Goal: Task Accomplishment & Management: Complete application form

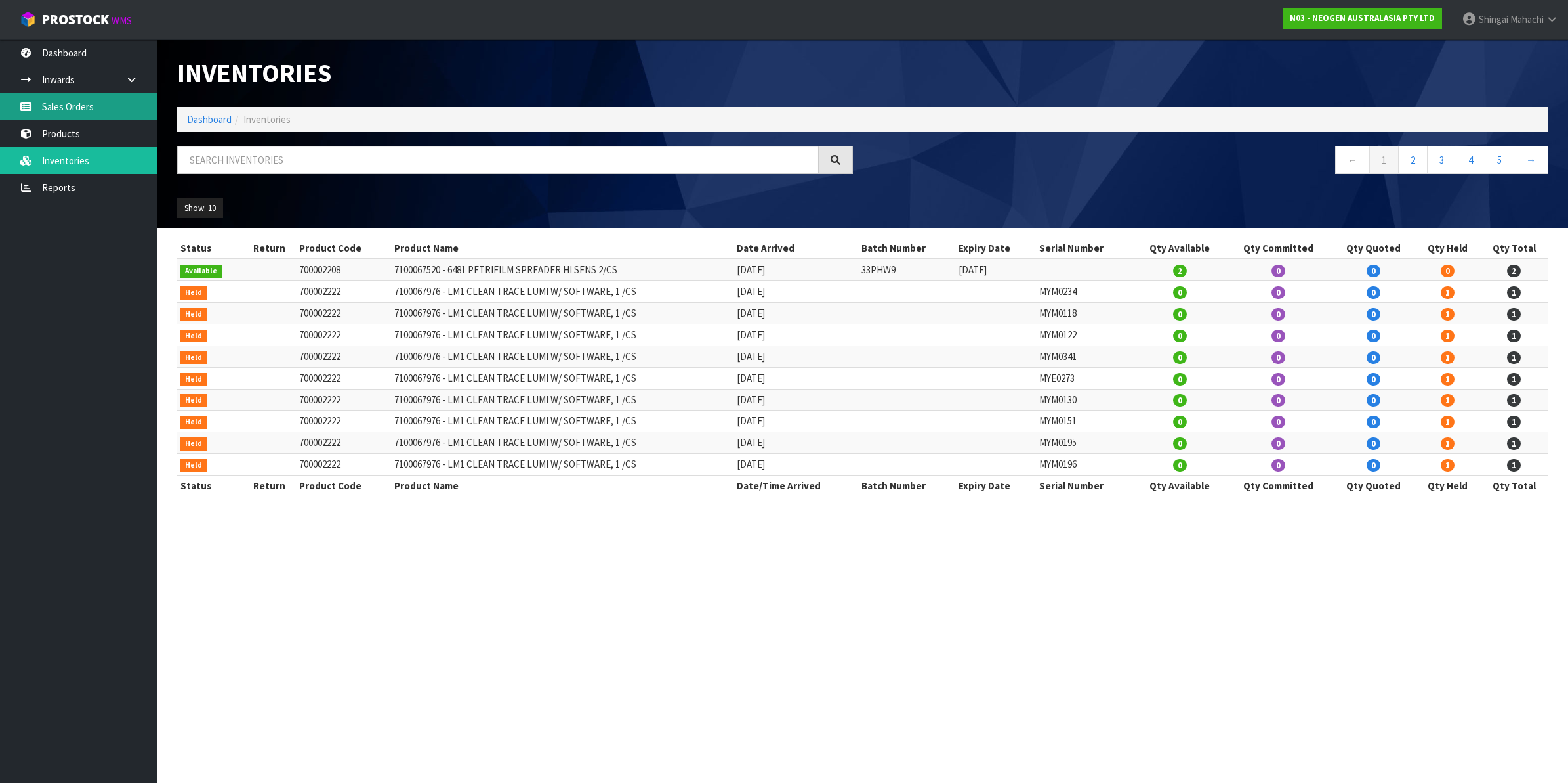
click at [77, 110] on link "Sales Orders" at bounding box center [78, 106] width 157 height 27
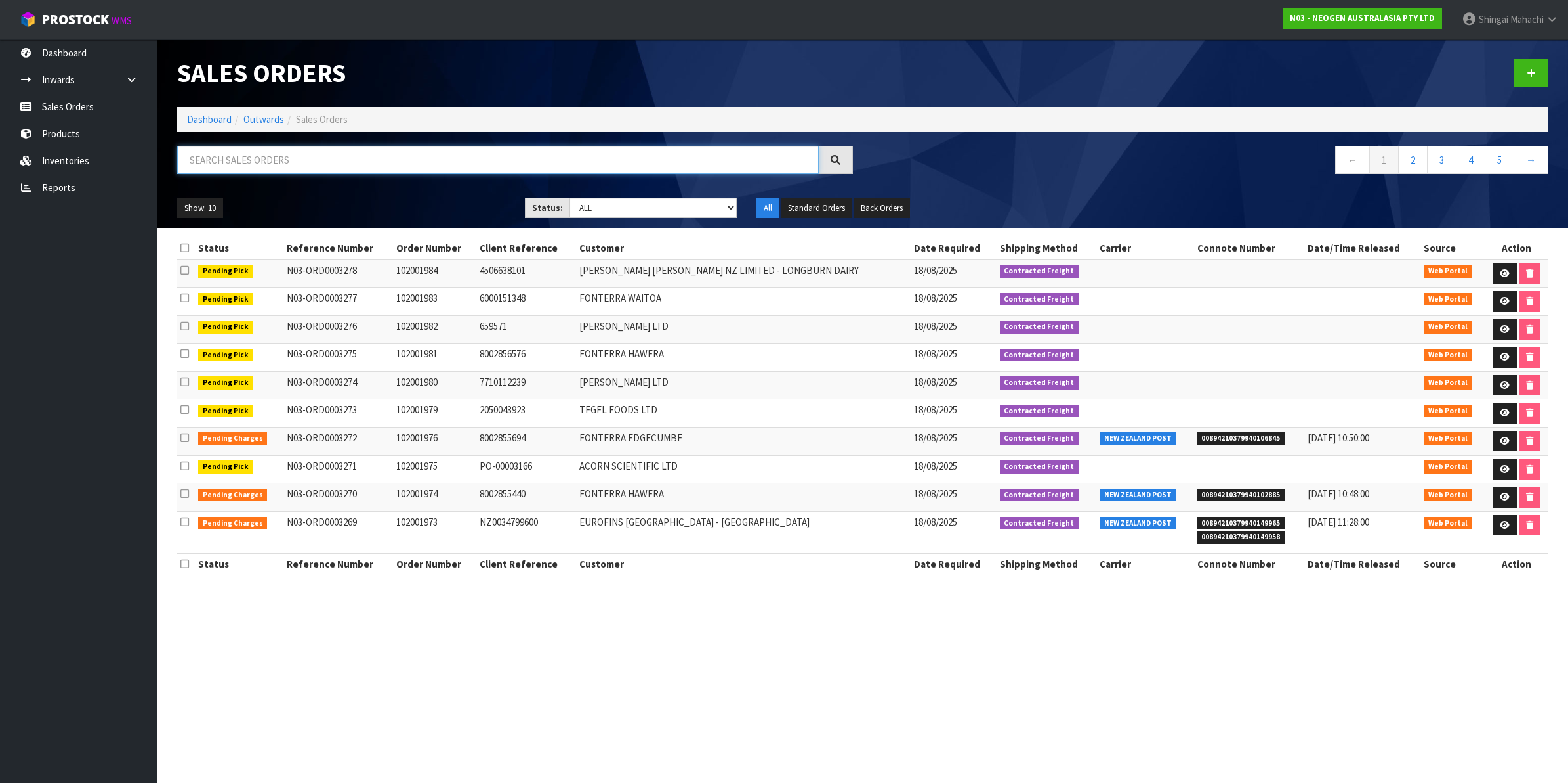
click at [241, 164] on input "text" at bounding box center [498, 159] width 642 height 29
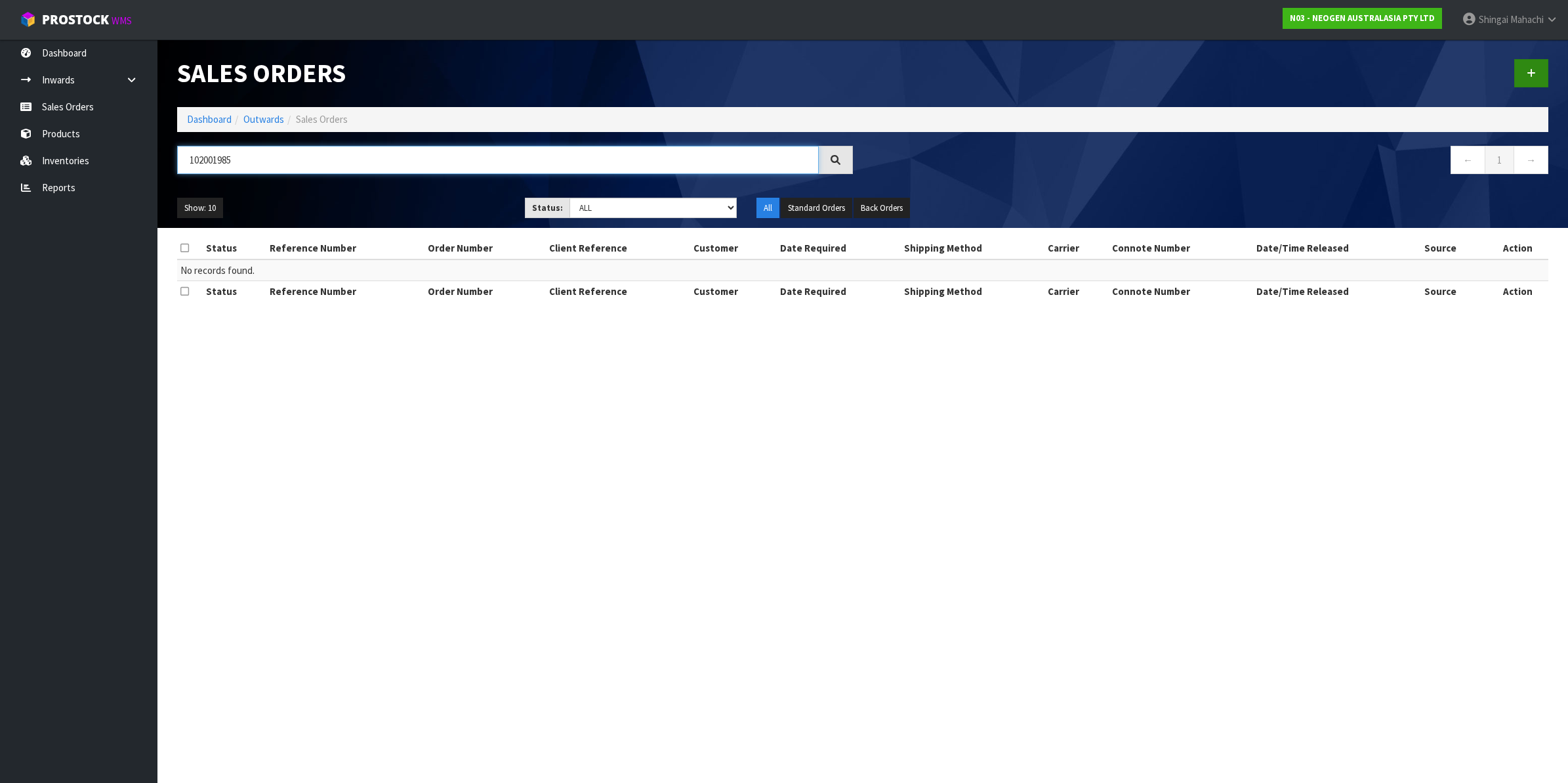
type input "102001985"
click at [1527, 67] on link at bounding box center [1531, 73] width 34 height 29
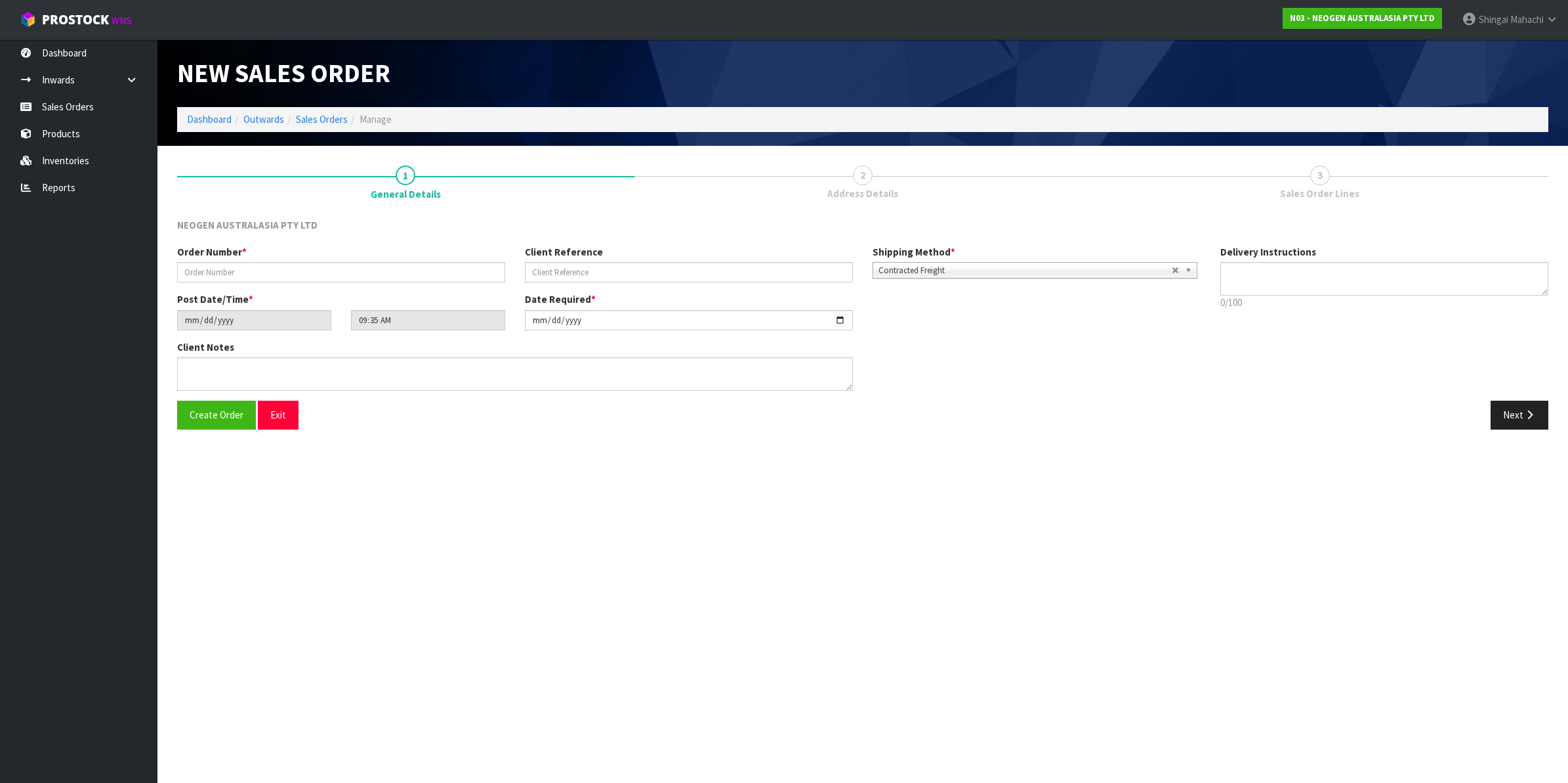
type textarea "CHILLED GOODS -OVERNIGHT"
click at [221, 270] on input "text" at bounding box center [341, 272] width 328 height 21
type input "102001985"
click at [568, 269] on input "text" at bounding box center [690, 272] width 328 height 21
paste input "PO00423"
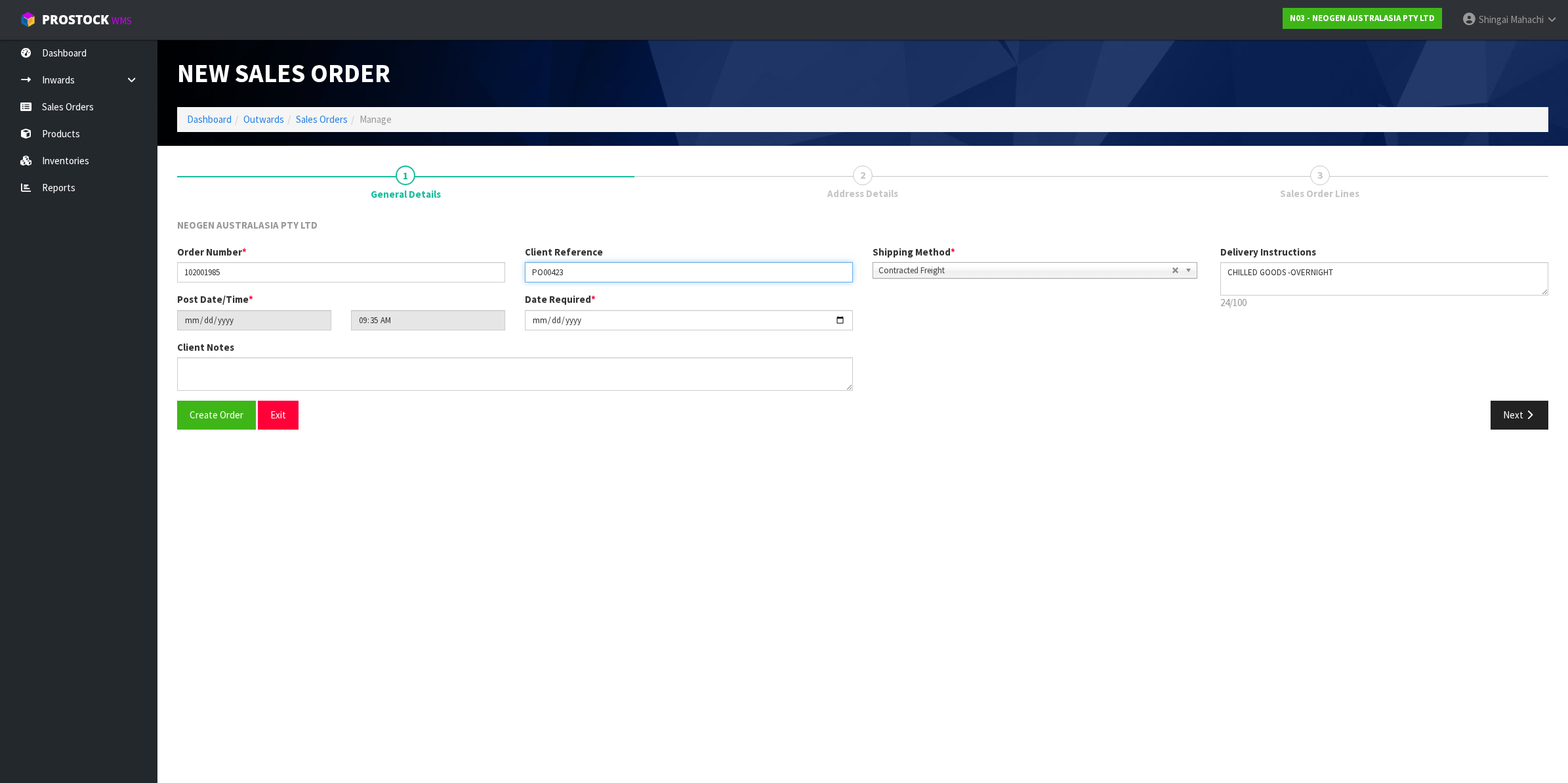
type input "PO00423"
drag, startPoint x: 1518, startPoint y: 413, endPoint x: 1464, endPoint y: 408, distance: 54.2
click at [1518, 413] on button "Next" at bounding box center [1520, 415] width 57 height 29
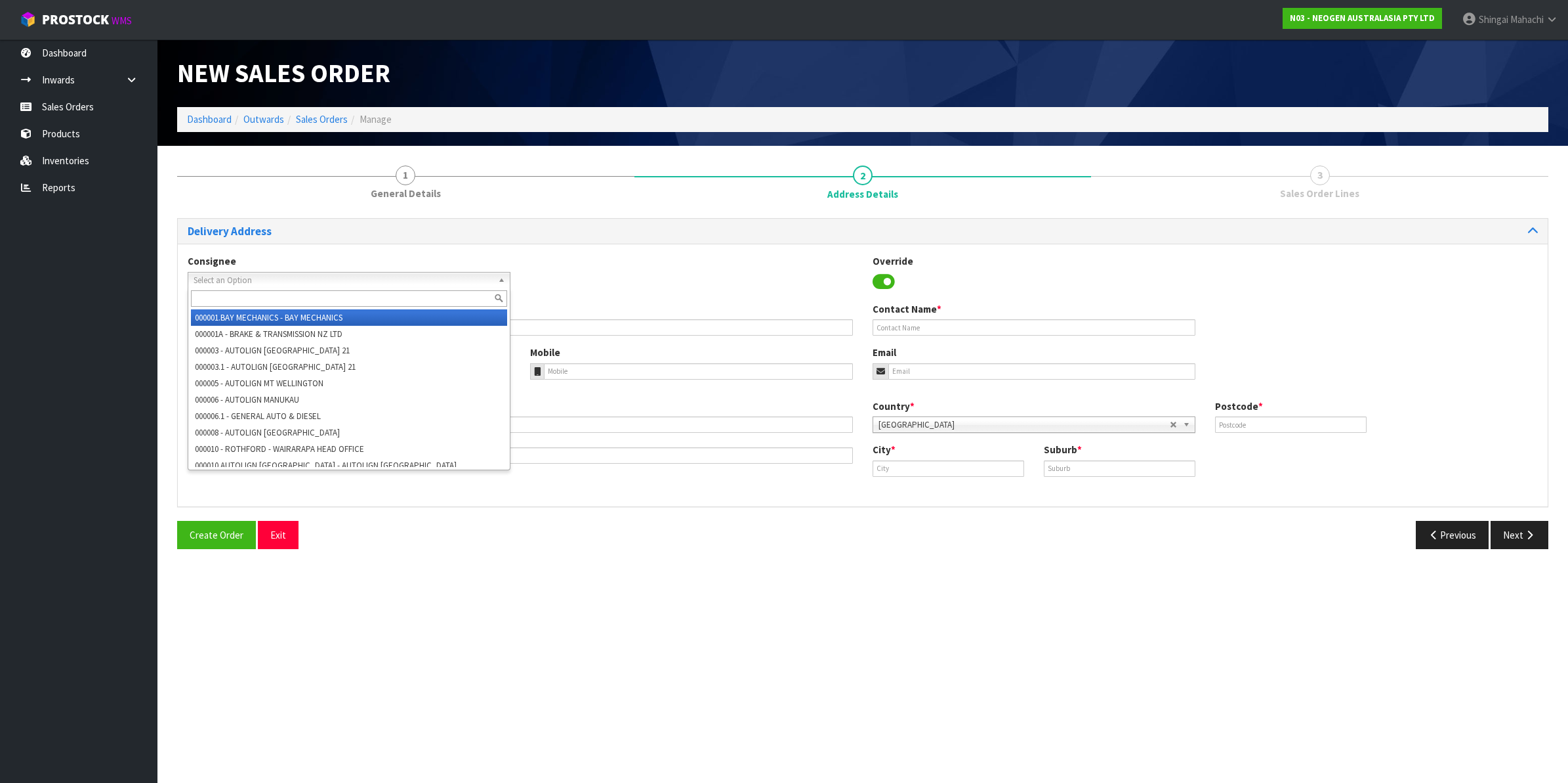
click at [227, 280] on span "Select an Option" at bounding box center [343, 280] width 299 height 16
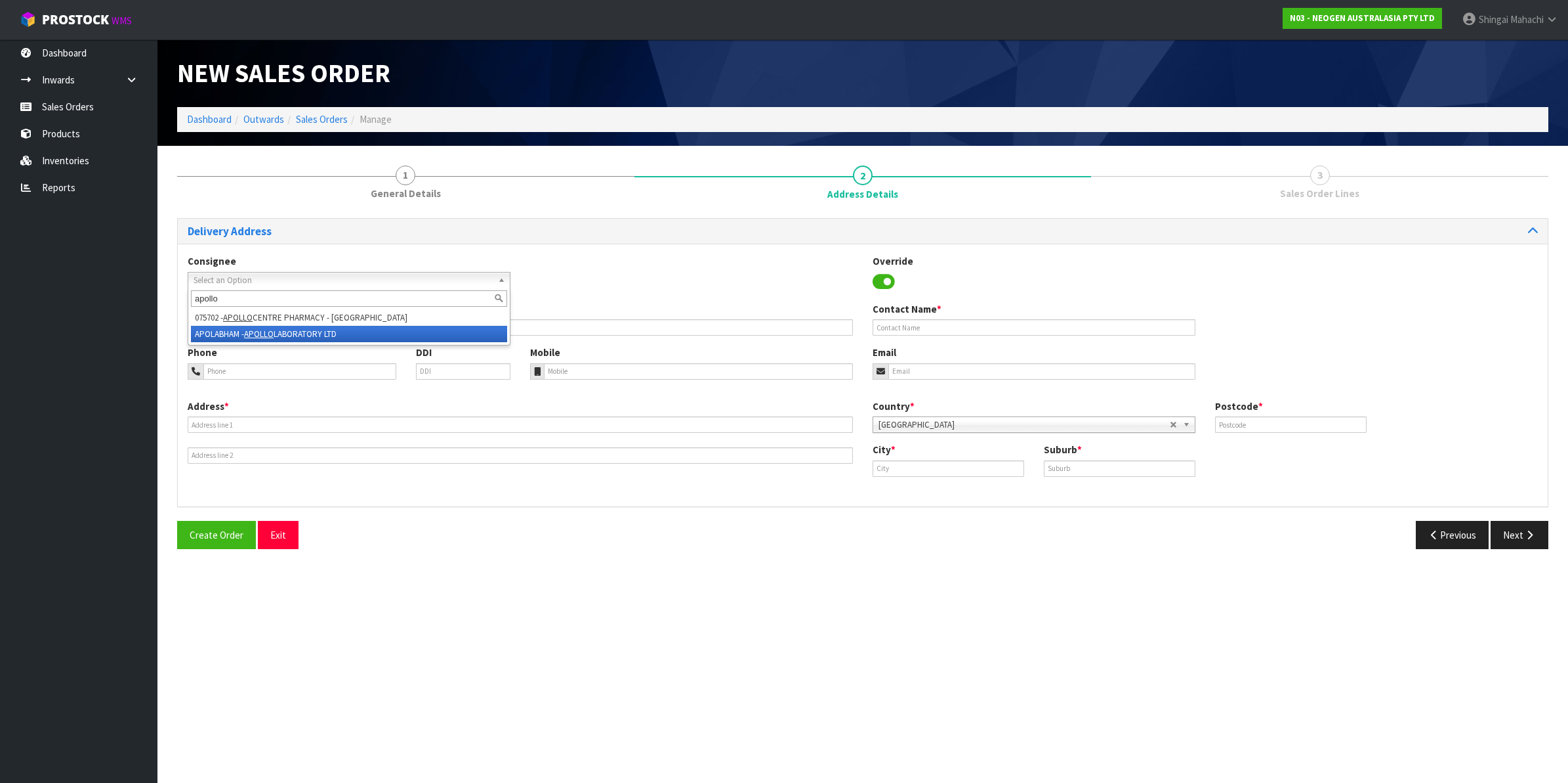
type input "apollo"
click at [287, 333] on li "APOLABHAM - APOLLO LABORATORY LTD" at bounding box center [349, 334] width 317 height 17
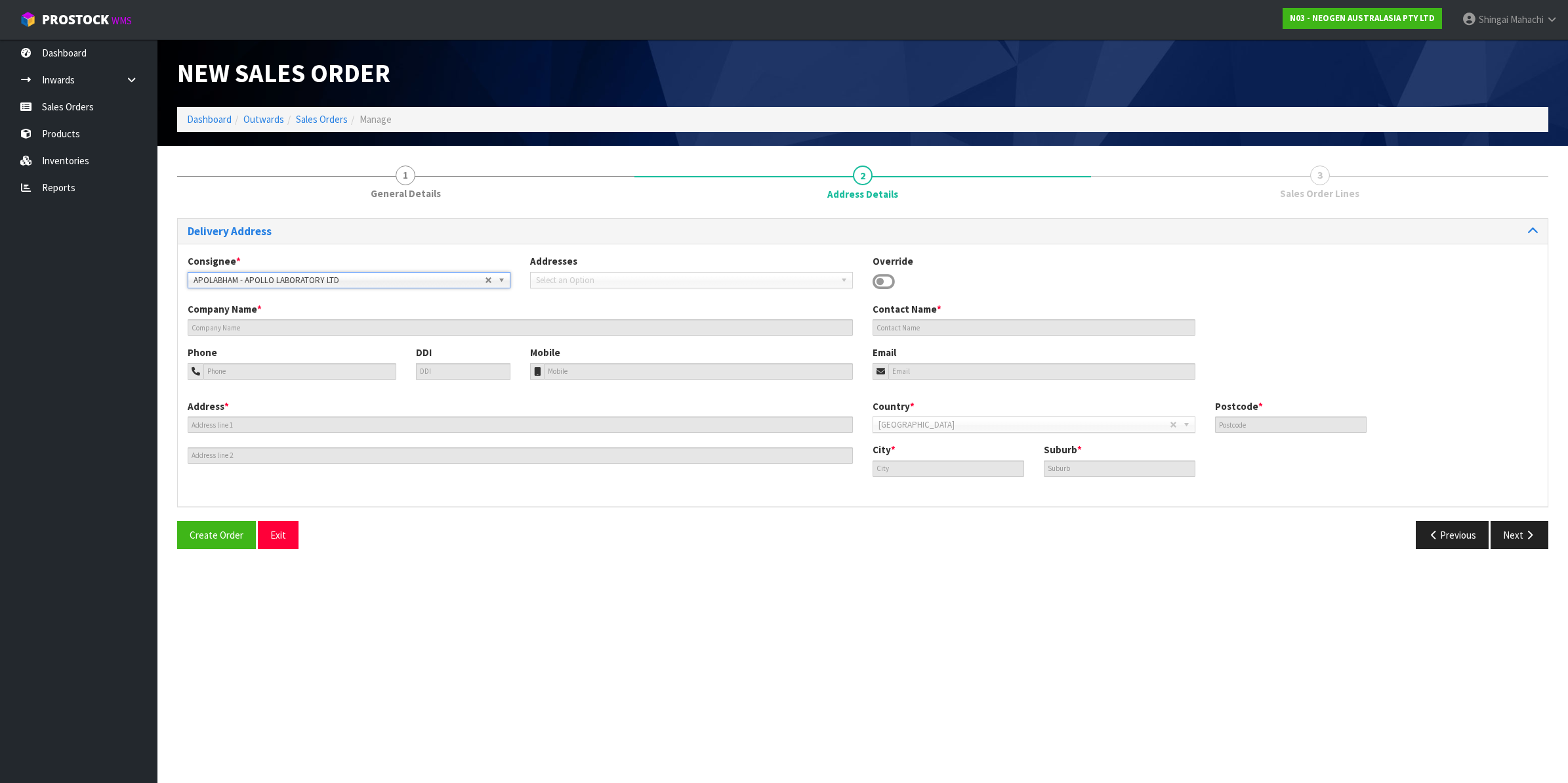
type input "APOLLO LABORATORY LTD"
type input "APOLLO LABS"
type input "[STREET_ADDRESS]"
type input "ACCOUNTS/INVOICES"
type input "3282"
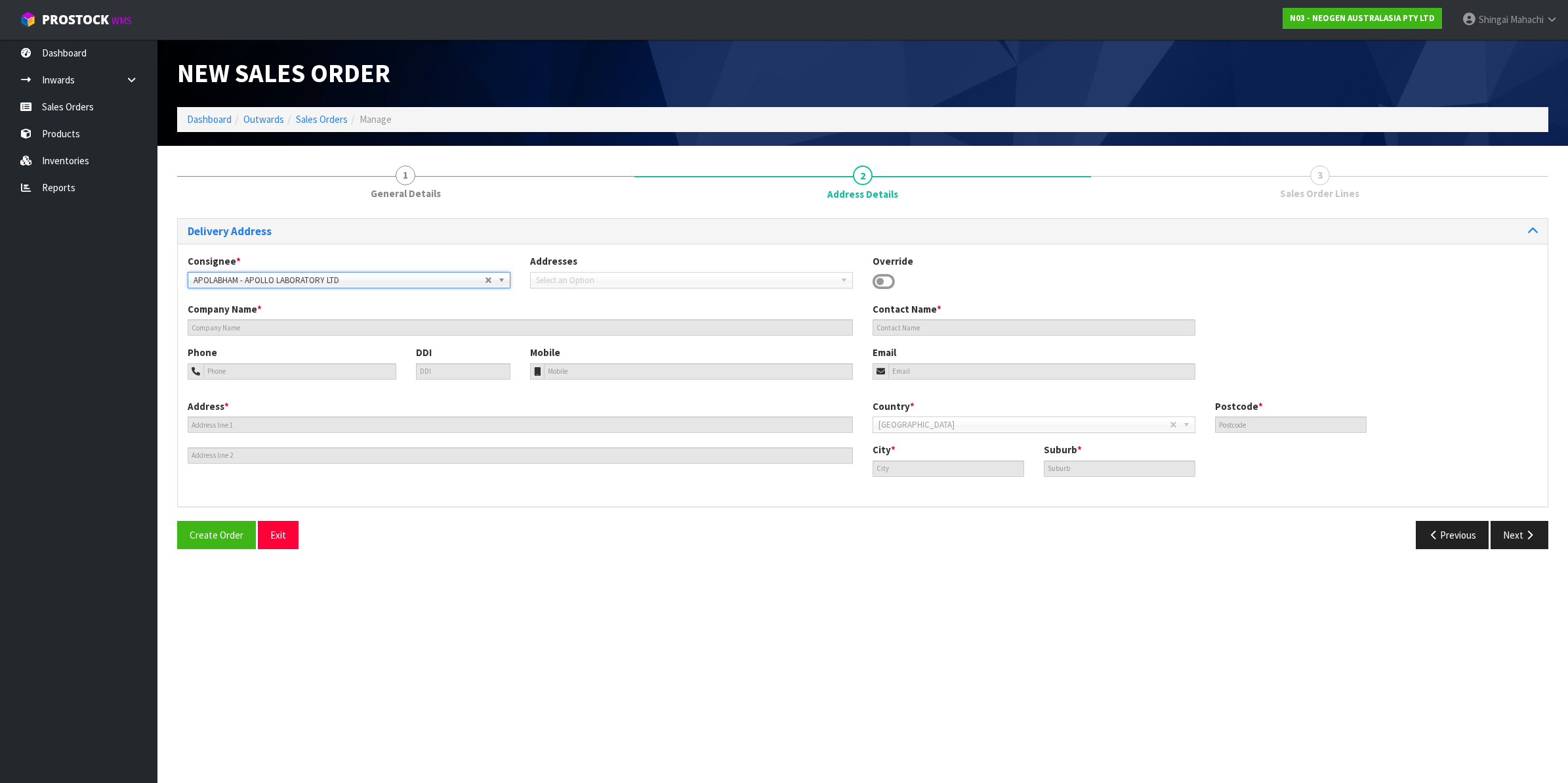
type input "[PERSON_NAME]"
click at [1517, 538] on button "Next" at bounding box center [1520, 535] width 57 height 29
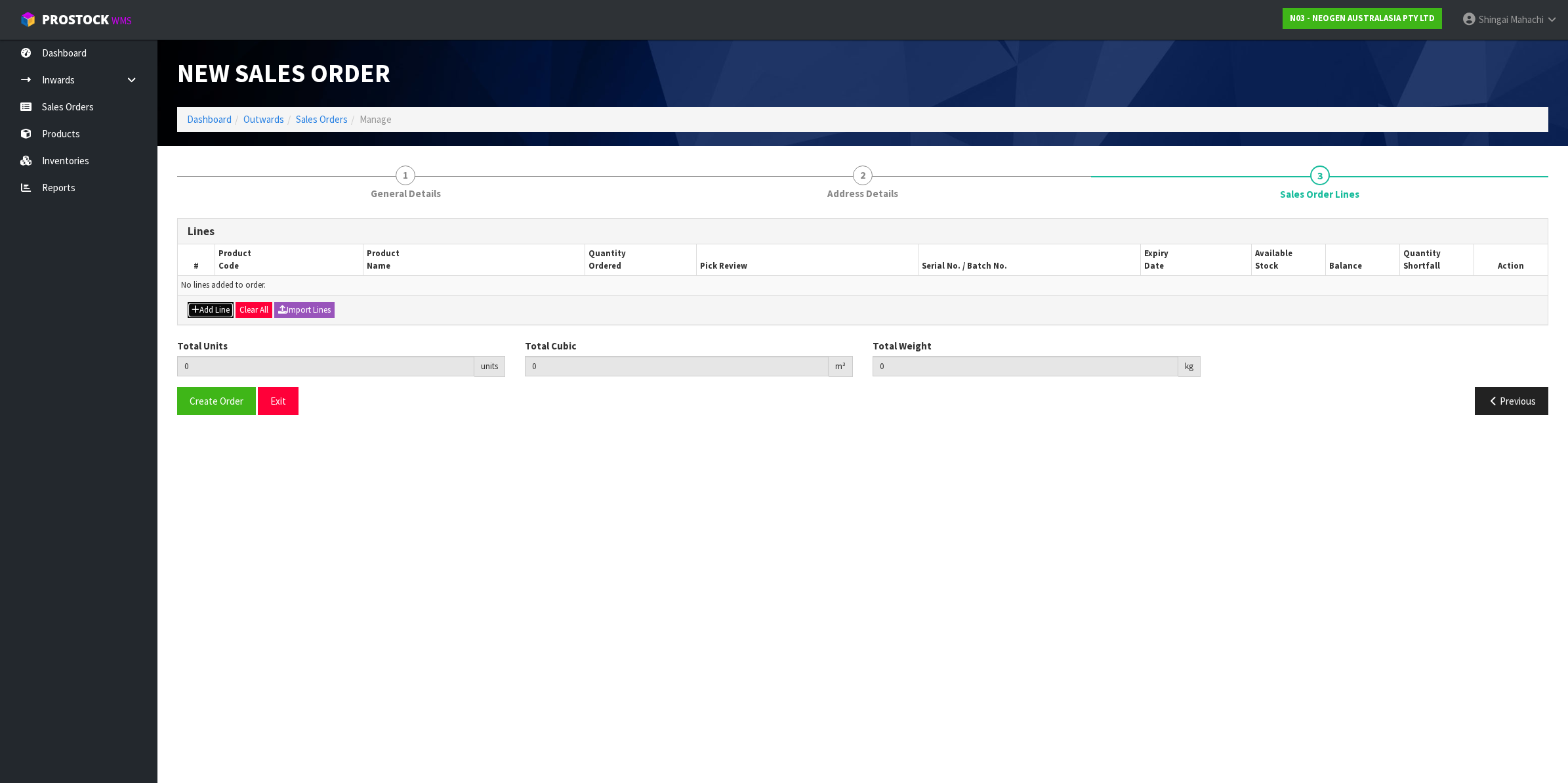
click at [224, 309] on button "Add Line" at bounding box center [211, 310] width 46 height 16
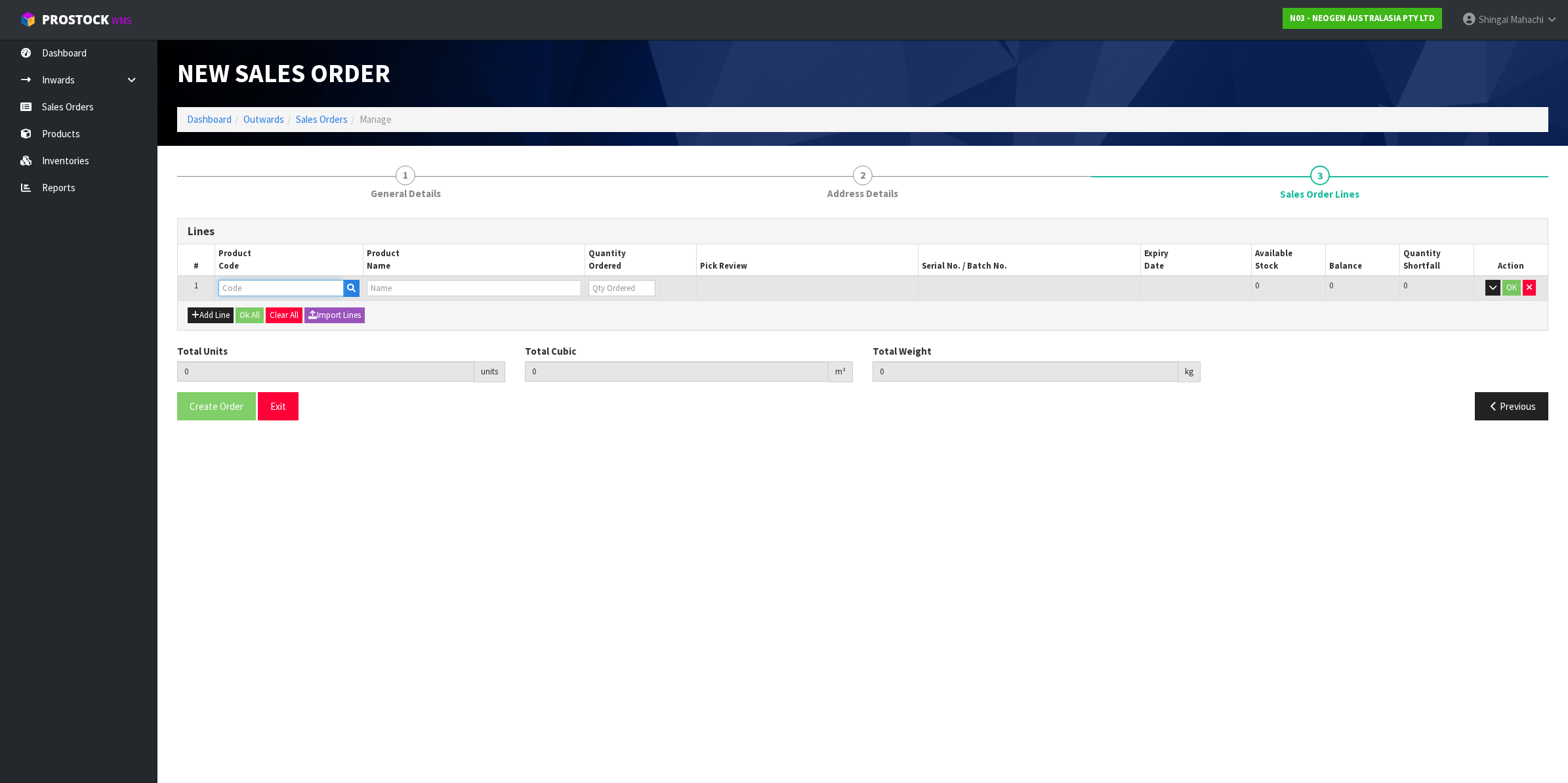
click at [251, 290] on input "text" at bounding box center [281, 288] width 126 height 17
click at [266, 289] on input "text" at bounding box center [281, 288] width 126 height 17
paste input "700002120"
type input "700002120"
type input "0.000000"
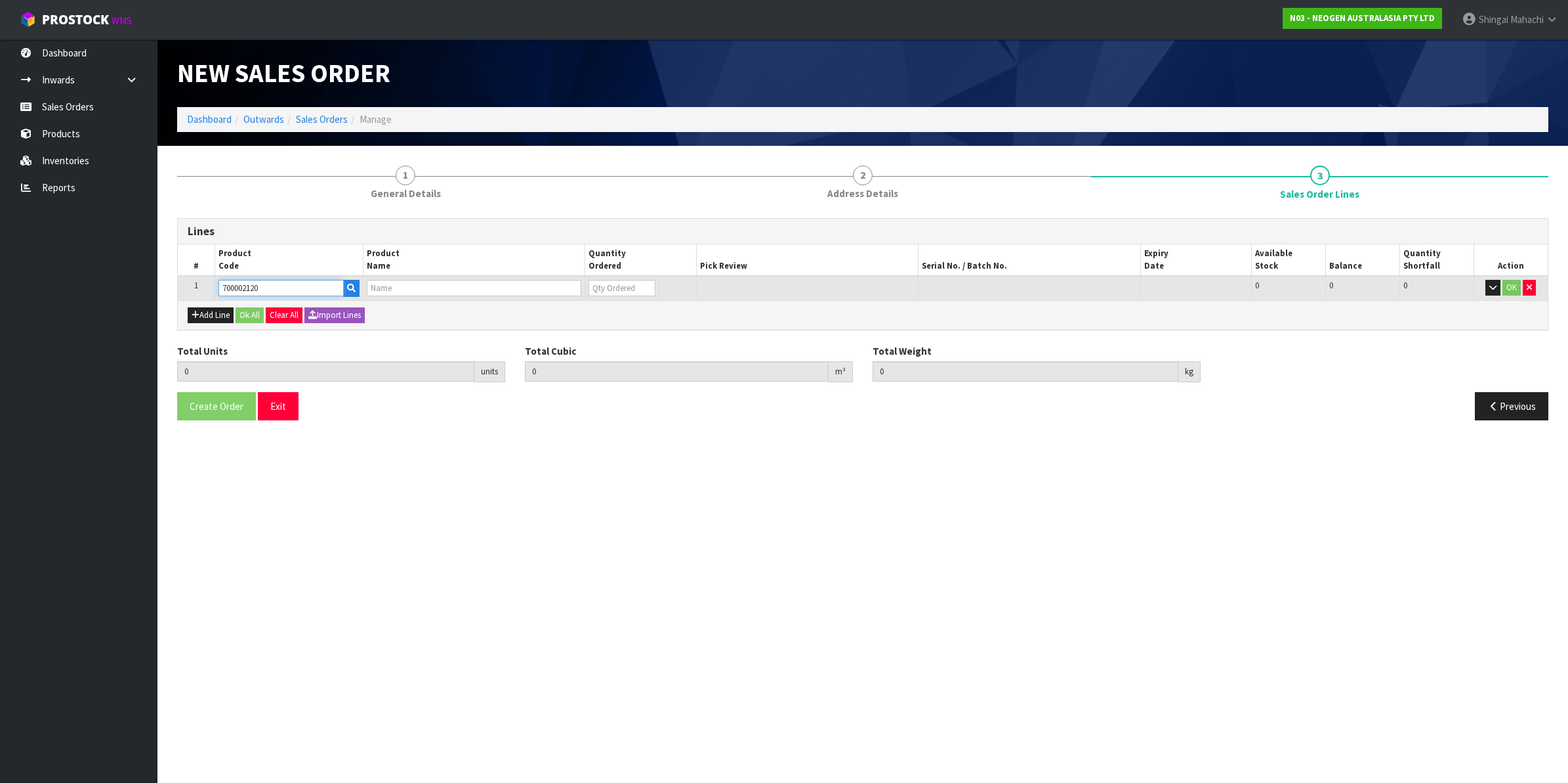
type input "0.000"
type input "7100039374 - 6406 PETRIFILM AEROBIC CT PLT 1000EA/CS"
type input "0"
type input "700002120"
click at [540, 285] on tr "1 700002120 7100039374 - 6406 PETRIFILM AEROBIC CT PLT 1000EA/CS 0 BOX 75 75 0 …" at bounding box center [863, 288] width 1370 height 25
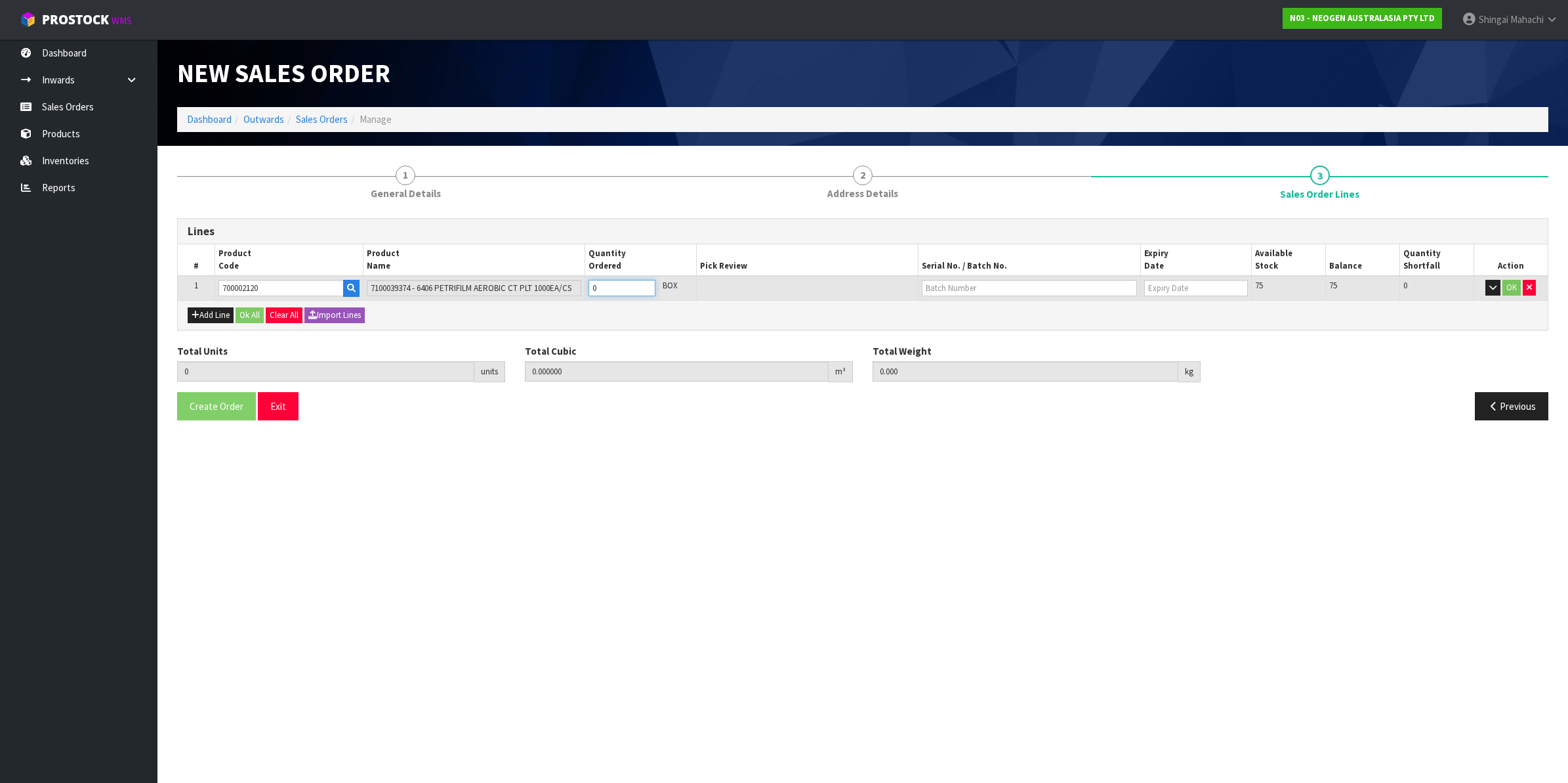
type input "7"
type input "0.05152"
type input "14"
type input "7"
type input "0"
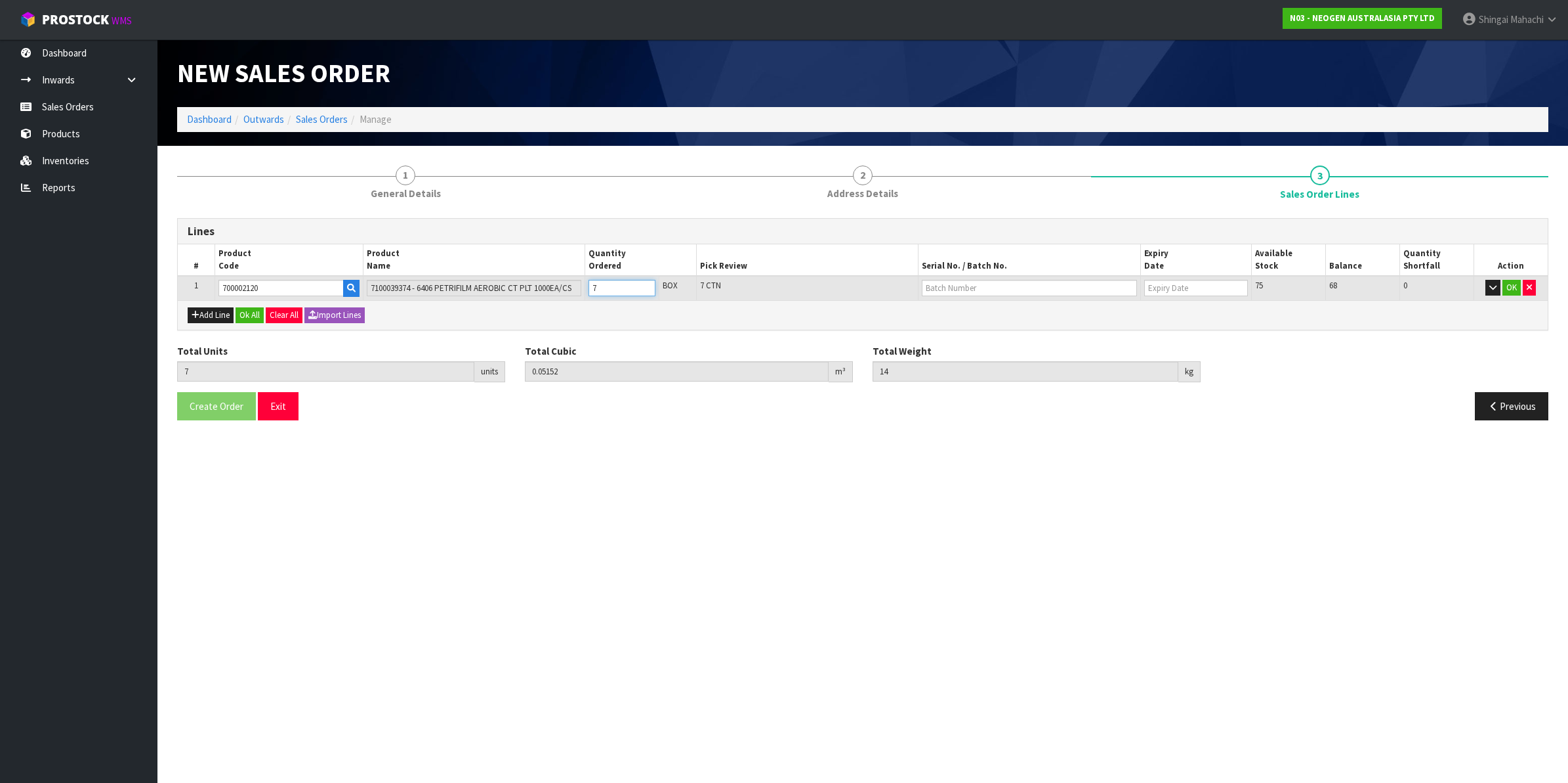
type input "0"
type input "1"
type input "0.00736"
type input "2"
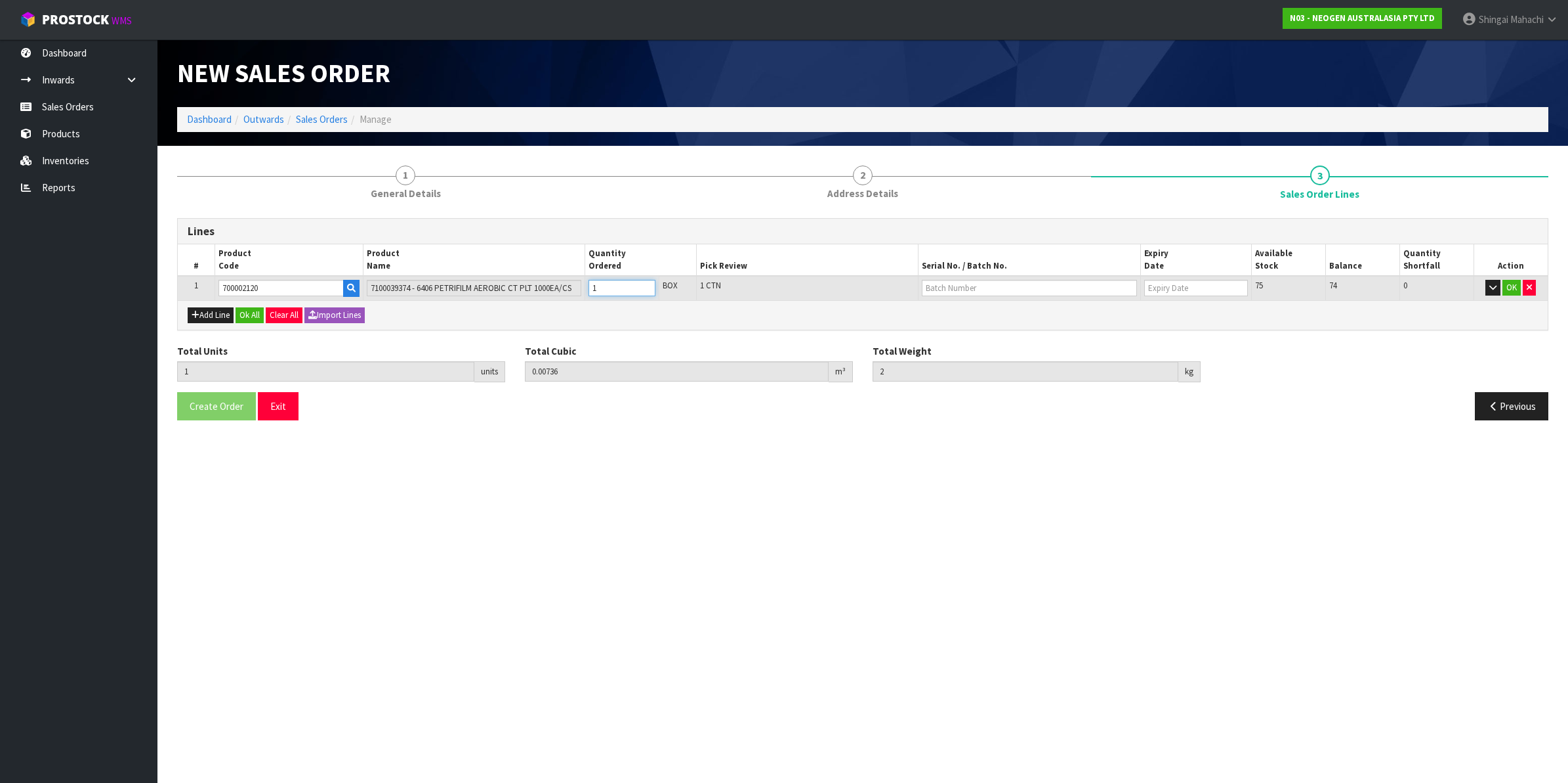
type input "1"
click at [966, 284] on input "text" at bounding box center [1030, 288] width 216 height 17
click at [956, 332] on link "345535" at bounding box center [973, 328] width 104 height 18
type input "345535"
type input "[DATE]"
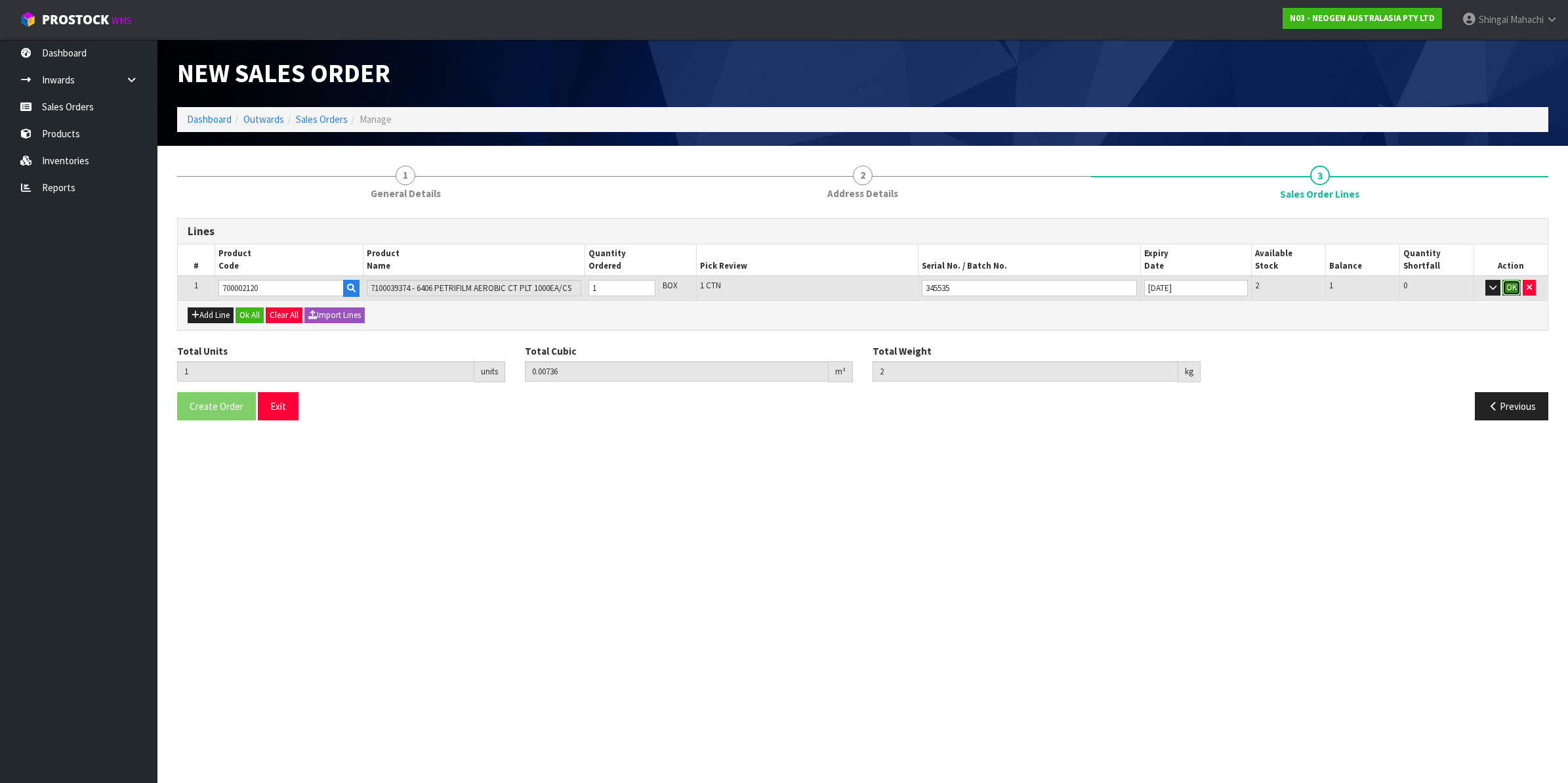
click at [1511, 284] on button "OK" at bounding box center [1512, 288] width 19 height 16
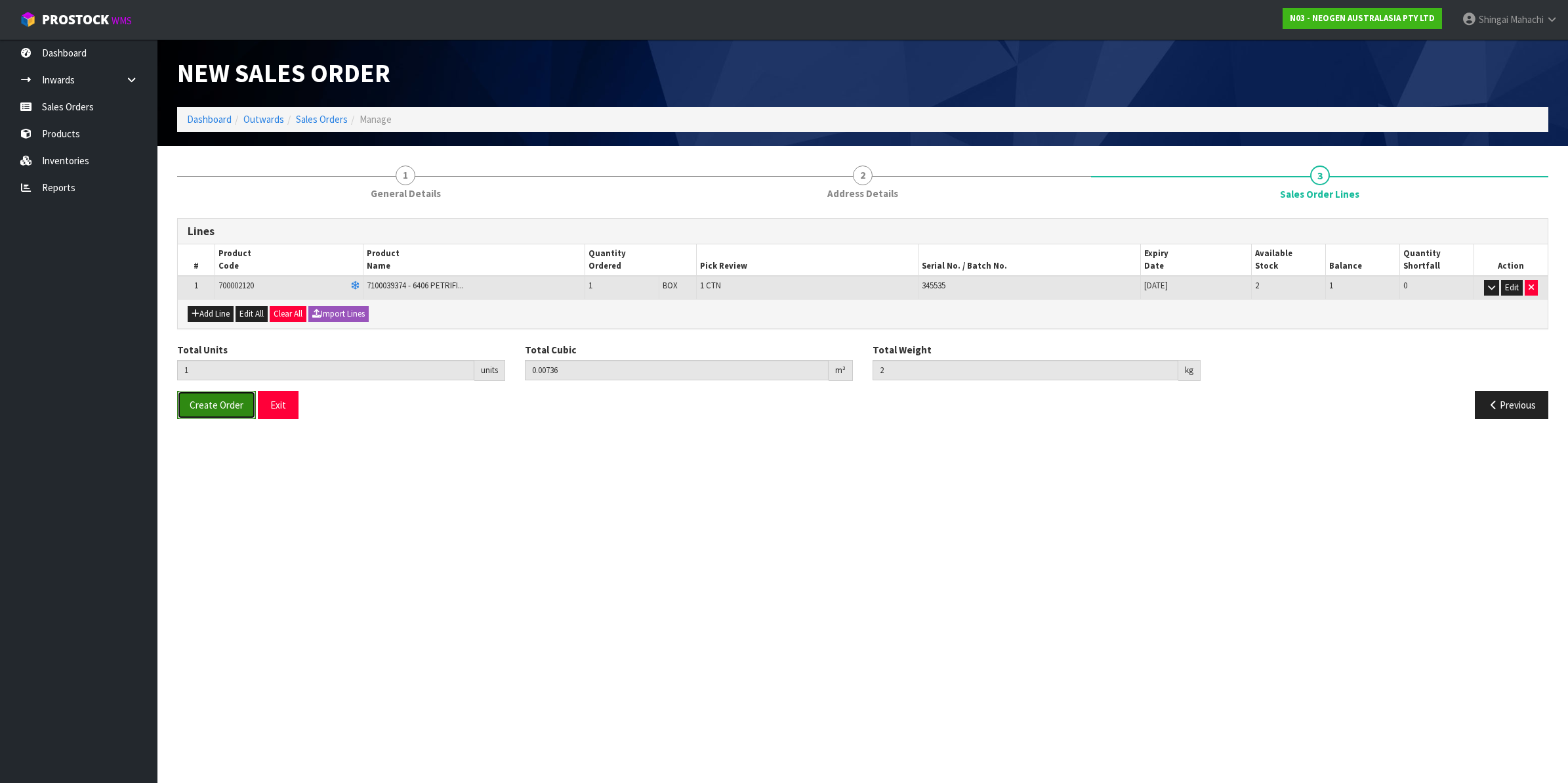
click at [198, 406] on span "Create Order" at bounding box center [217, 405] width 53 height 13
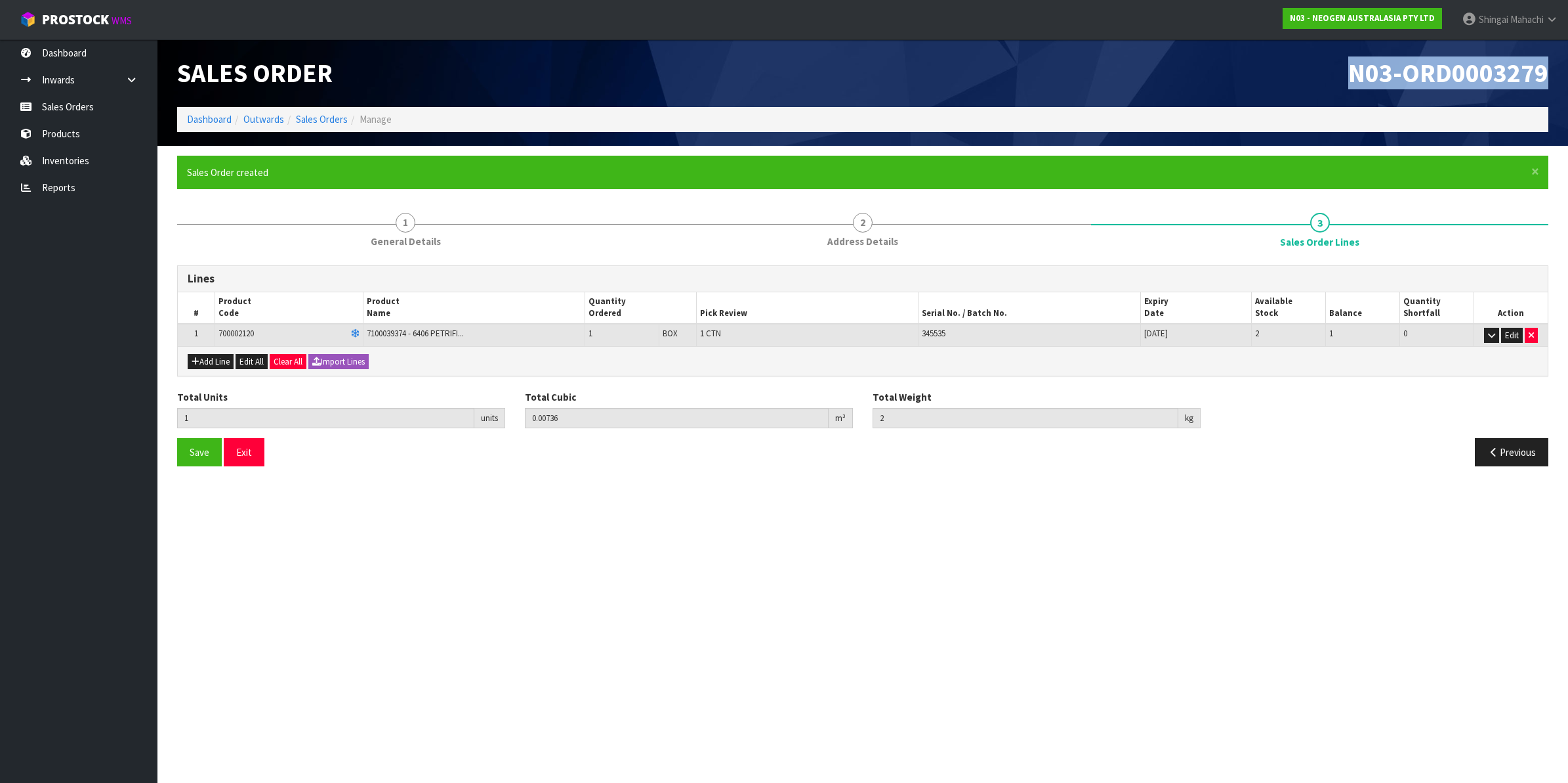
drag, startPoint x: 1349, startPoint y: 67, endPoint x: 1550, endPoint y: 73, distance: 201.1
click at [1550, 73] on div "N03-ORD0003279" at bounding box center [1210, 73] width 695 height 67
copy span "N03-ORD0003279"
click at [319, 115] on link "Sales Orders" at bounding box center [322, 119] width 51 height 13
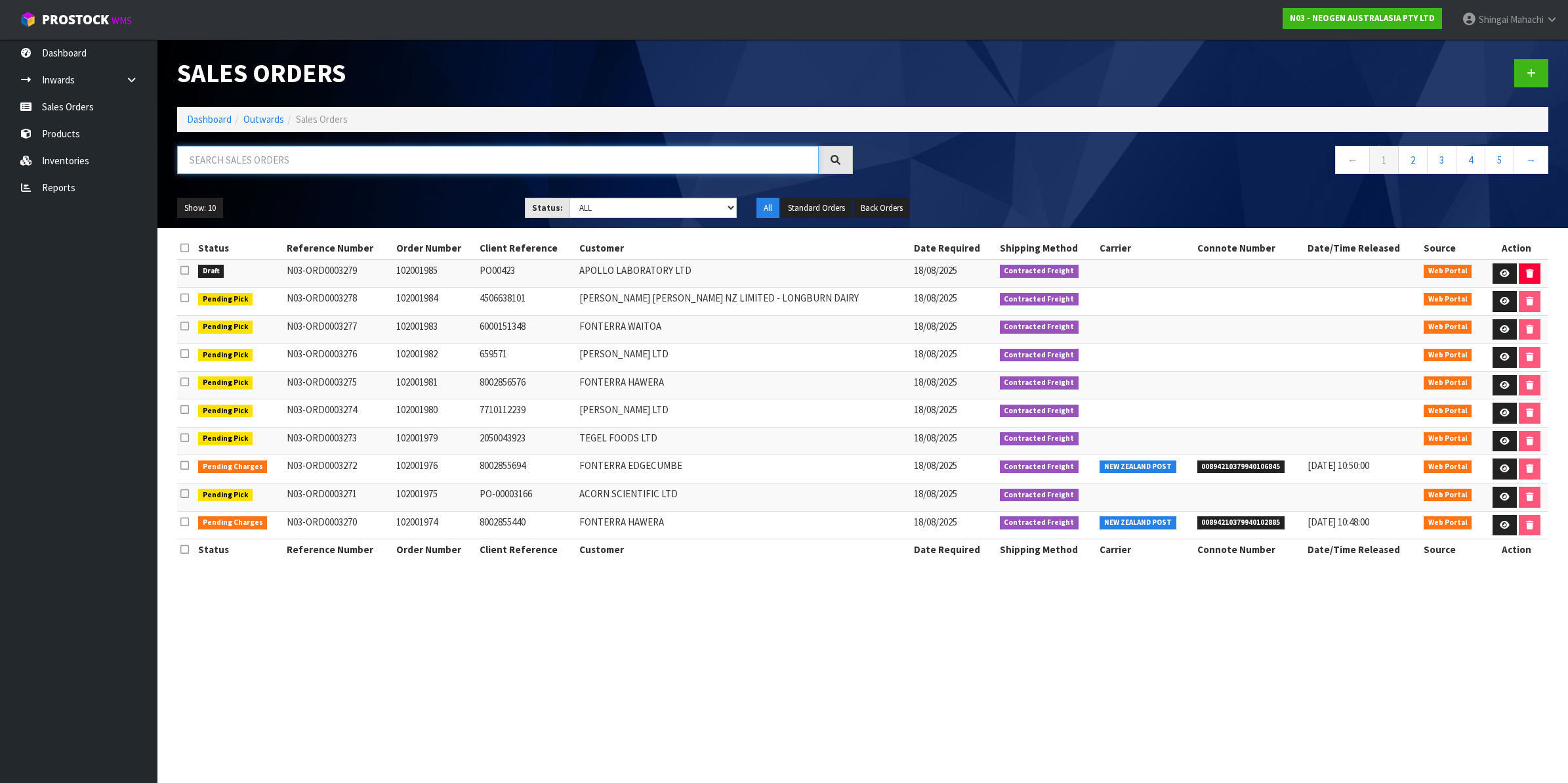
click at [259, 161] on input "text" at bounding box center [498, 159] width 642 height 29
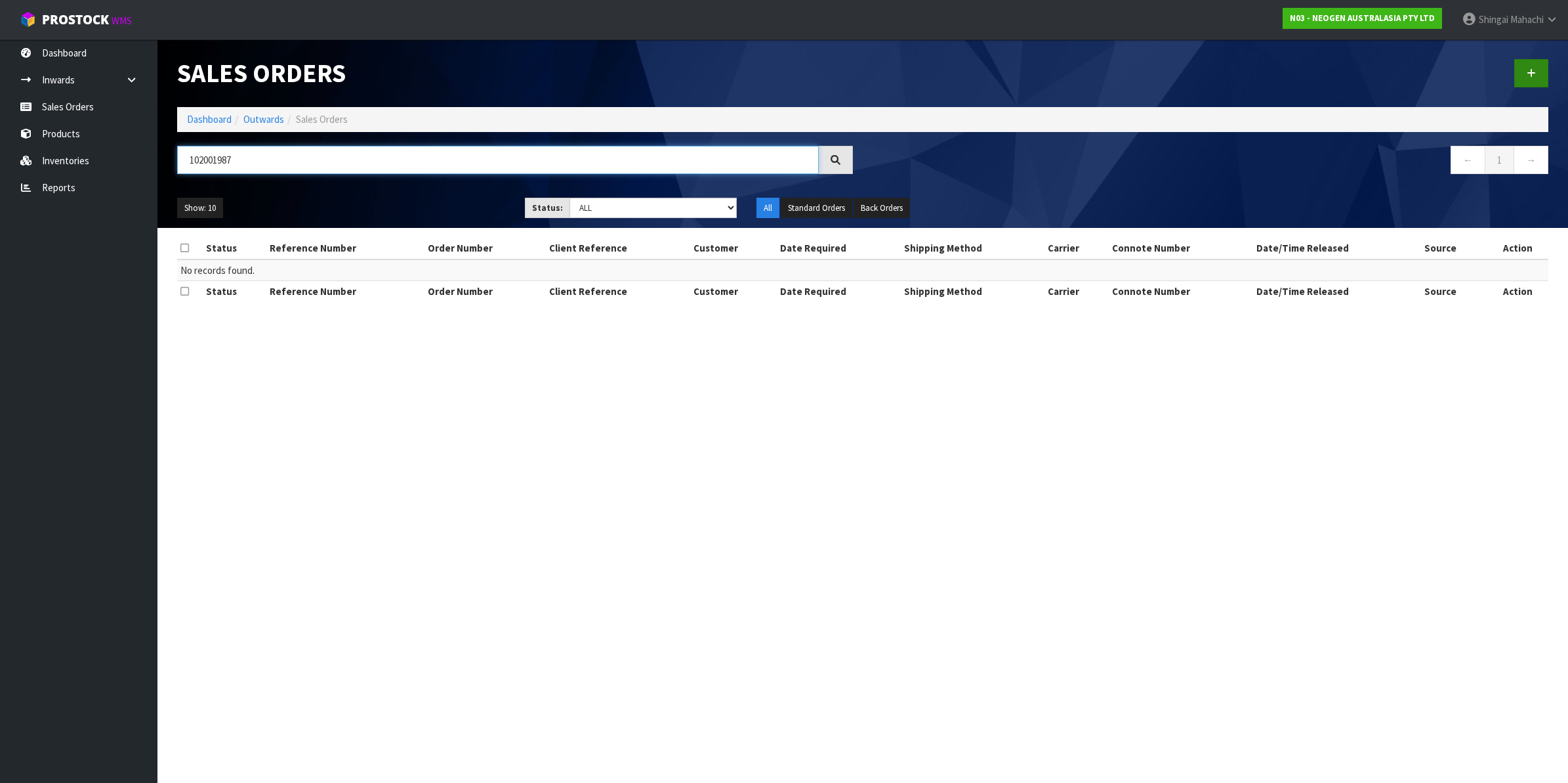
type input "102001987"
click at [1539, 69] on link at bounding box center [1531, 73] width 34 height 29
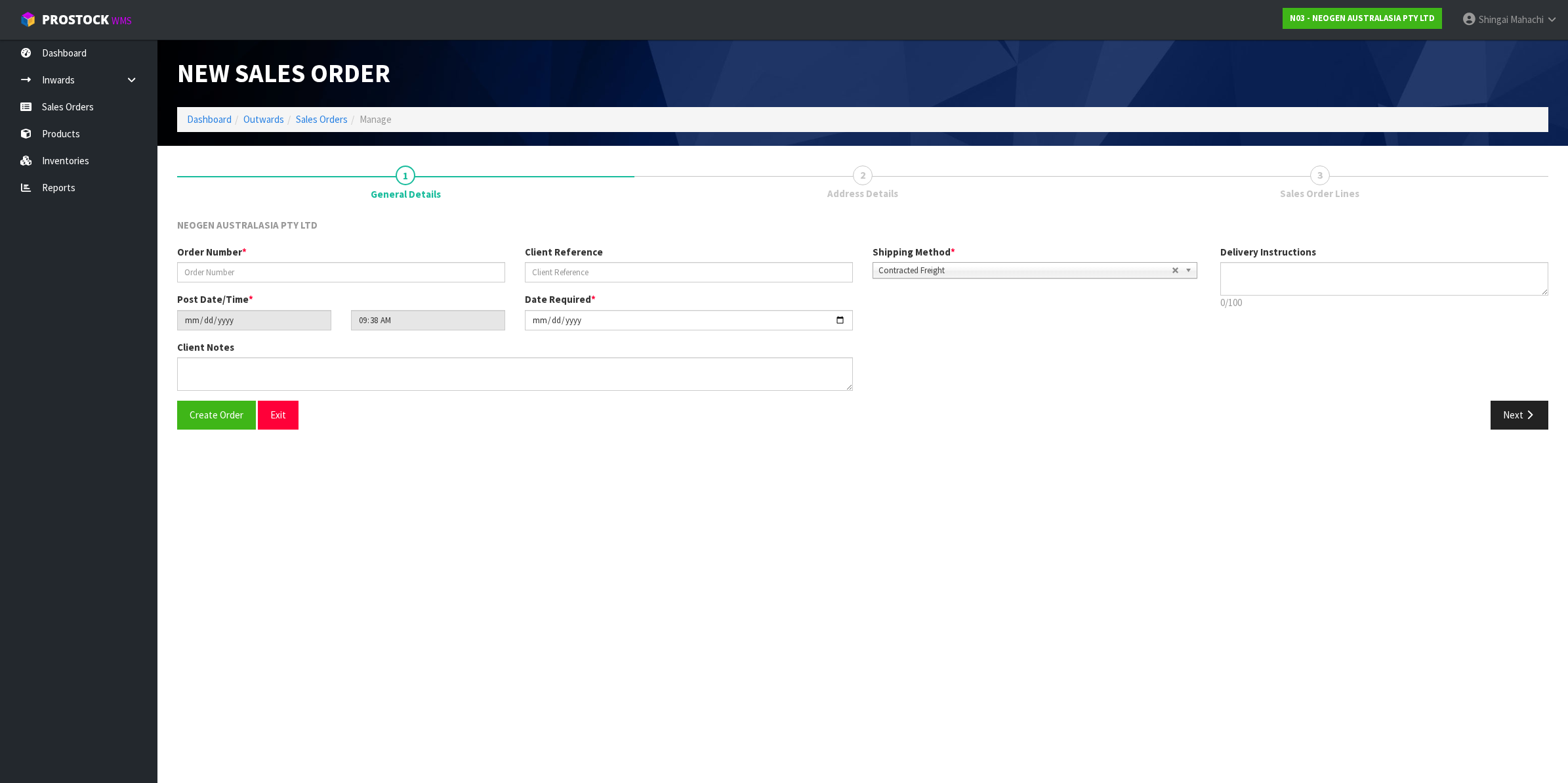
type textarea "CHILLED GOODS -OVERNIGHT"
click at [244, 274] on input "text" at bounding box center [341, 272] width 328 height 21
type input "102001987"
click at [575, 272] on input "text" at bounding box center [690, 272] width 328 height 21
paste input "PO1064935"
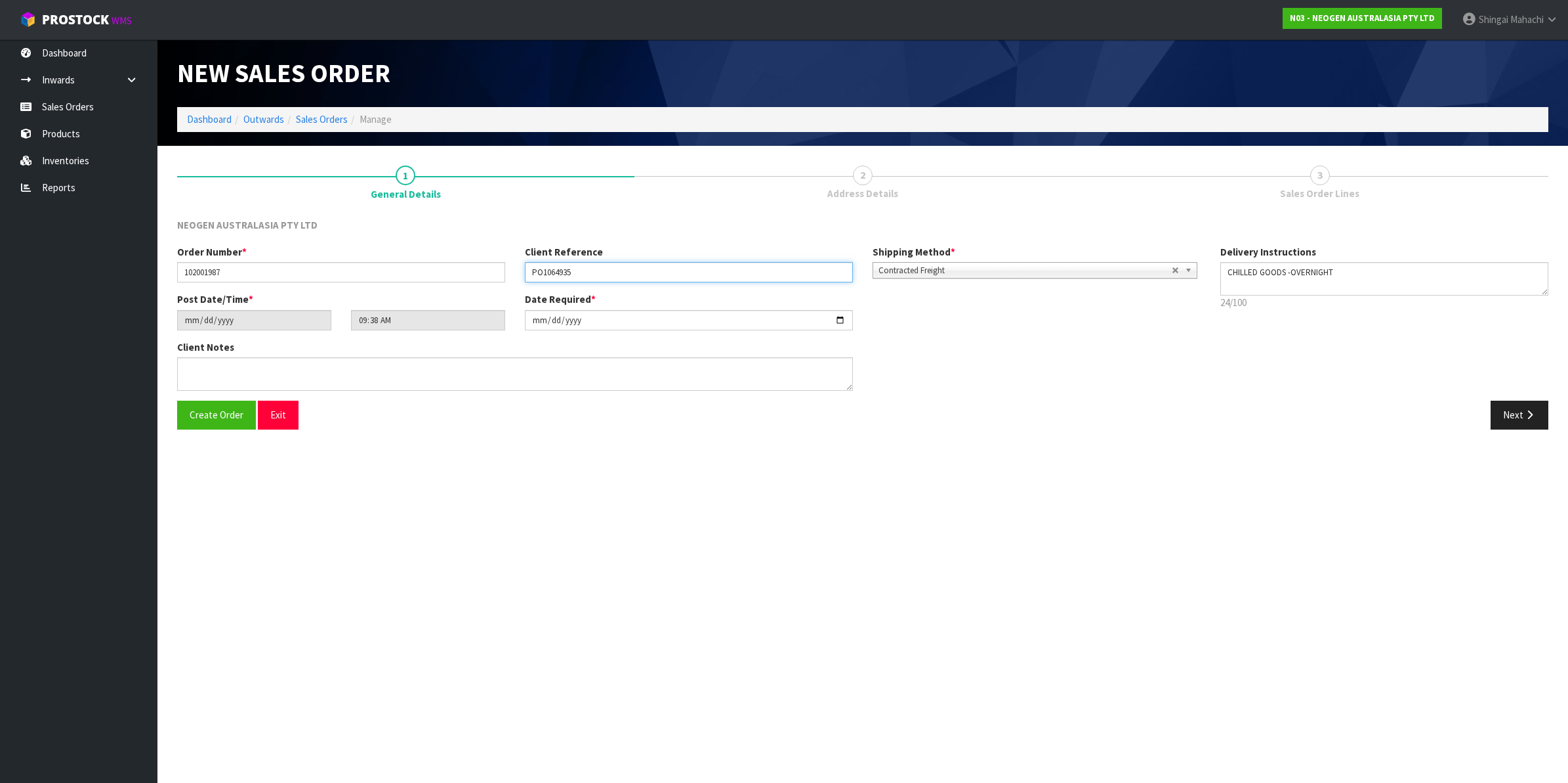
type input "PO1064935"
click at [232, 373] on textarea at bounding box center [514, 374] width 676 height 34
paste textarea "[PERSON_NAME]"
type textarea "ATTN: [PERSON_NAME]"
click at [1523, 413] on icon "button" at bounding box center [1529, 415] width 13 height 10
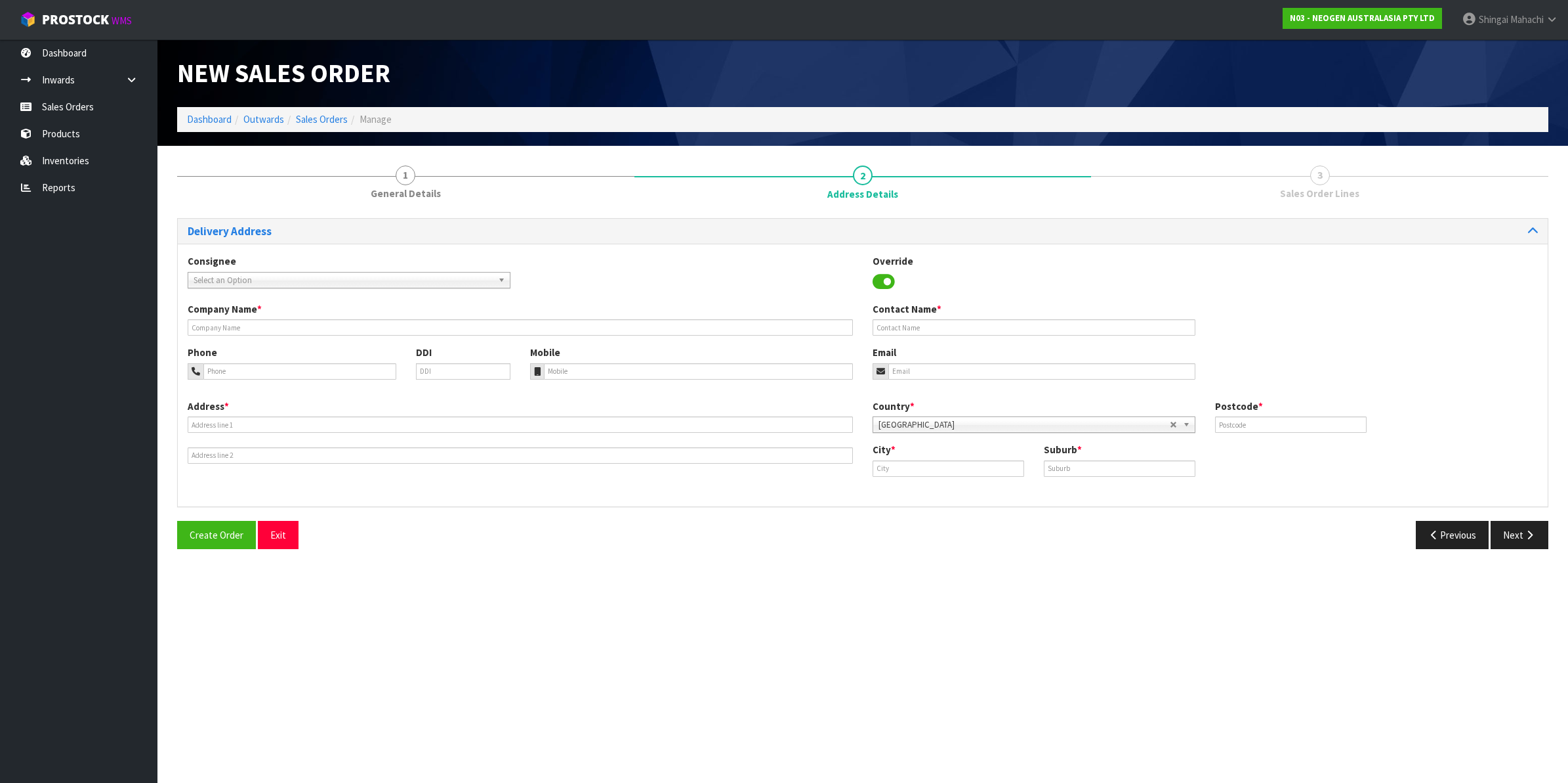
click at [224, 282] on span "Select an Option" at bounding box center [343, 280] width 299 height 16
type input "ovation"
click at [270, 321] on em "OVATION" at bounding box center [256, 317] width 32 height 11
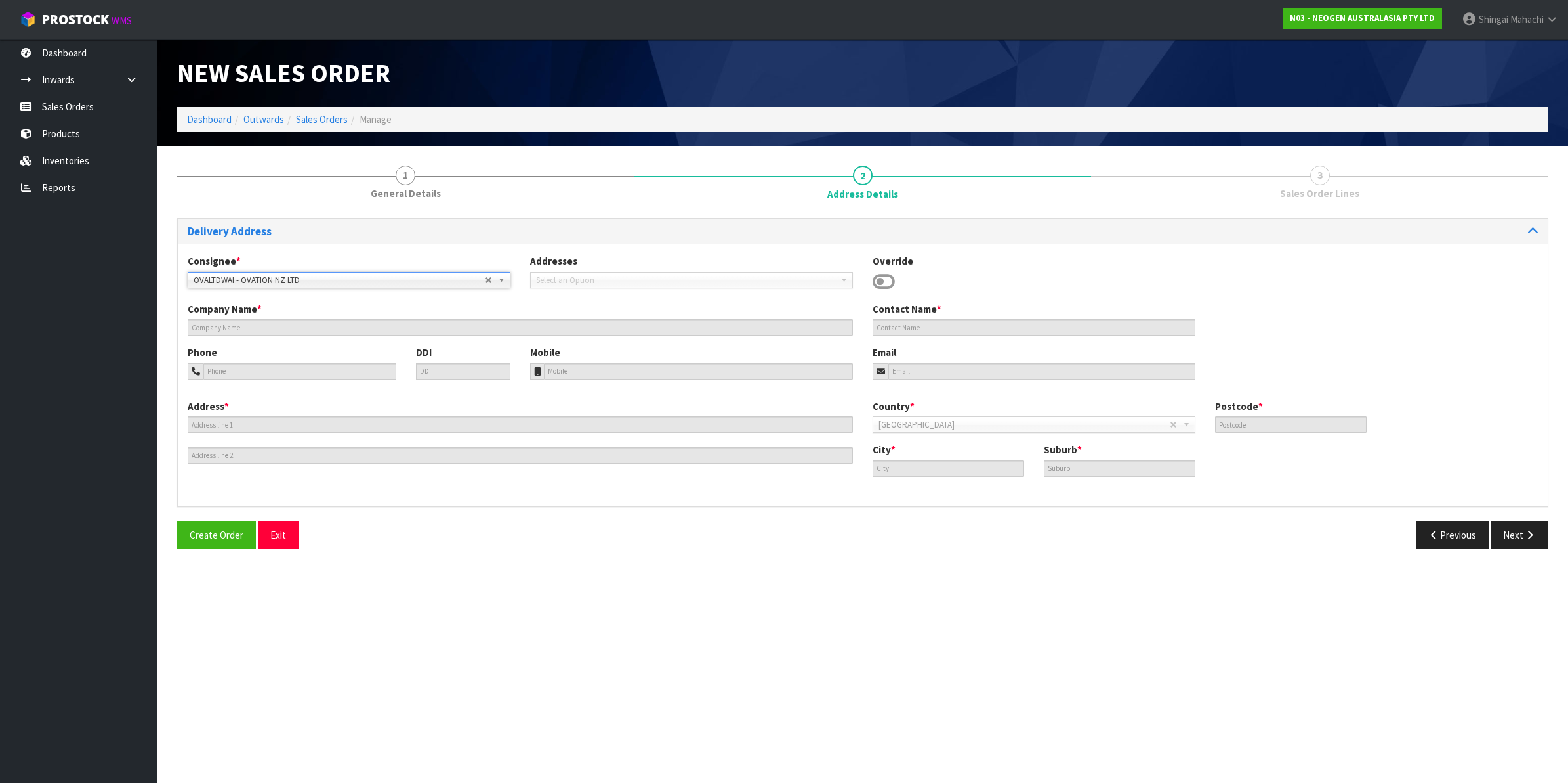
type input "OVATION NZ LTD"
type input "[STREET_ADDRESS]"
type input "4200"
type input "WAIPUKURAU"
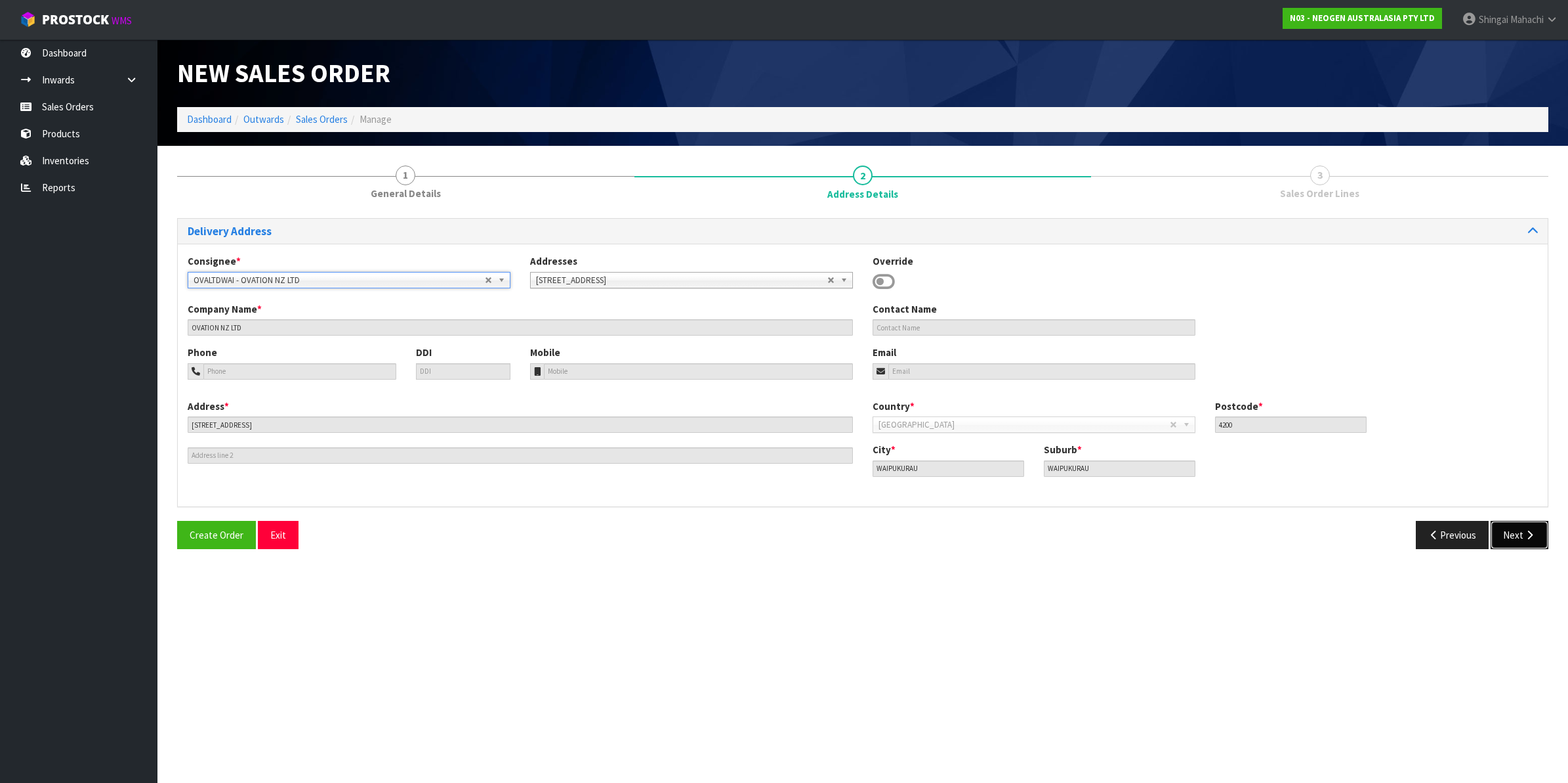
click at [1516, 536] on button "Next" at bounding box center [1520, 535] width 57 height 29
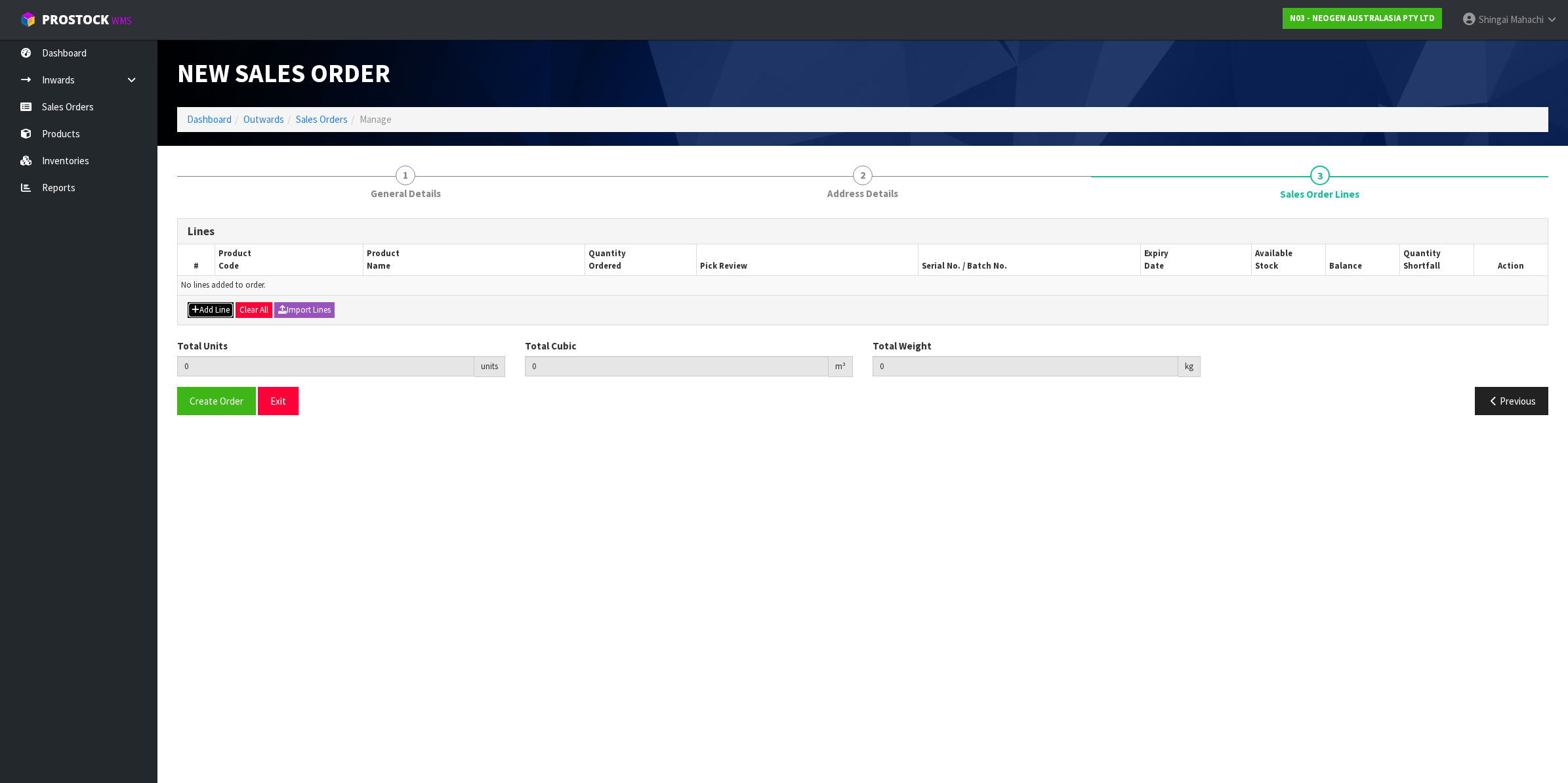
click at [211, 305] on button "Add Line" at bounding box center [211, 310] width 46 height 16
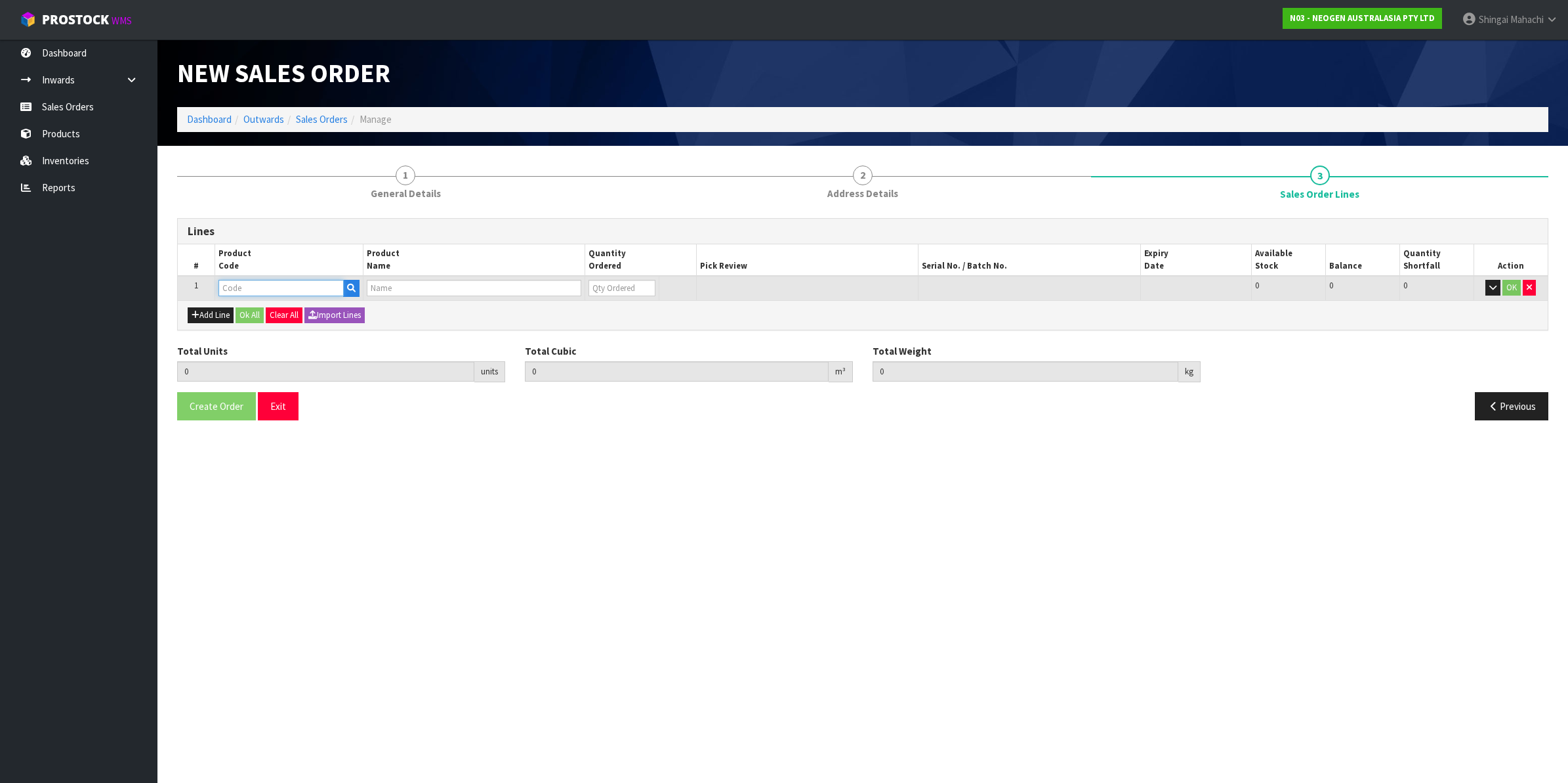
click at [273, 287] on input "text" at bounding box center [281, 288] width 126 height 17
click at [284, 277] on td at bounding box center [289, 288] width 148 height 25
click at [274, 287] on input "text" at bounding box center [281, 288] width 126 height 17
paste input "700006852"
type input "700006852"
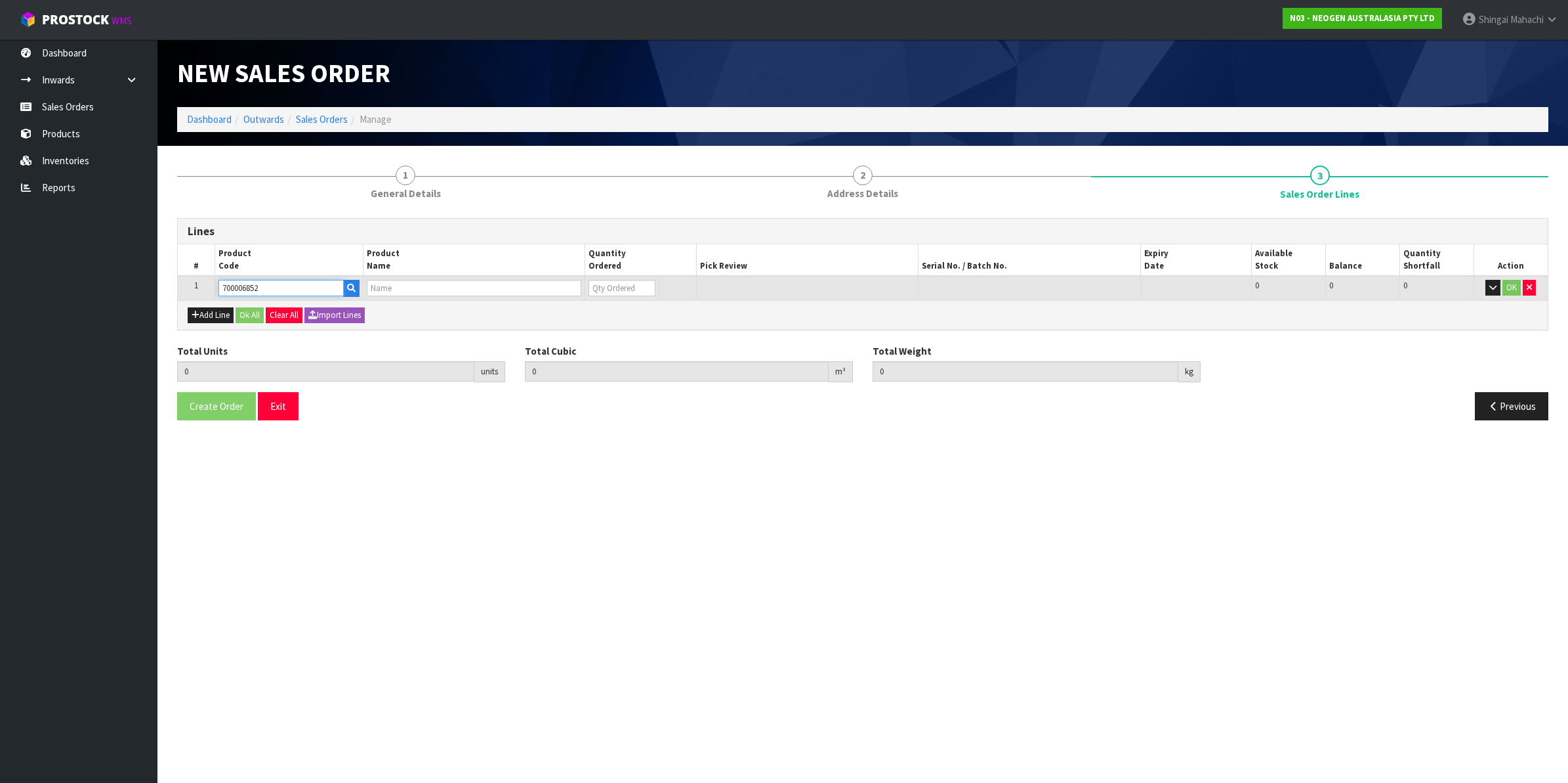
type input "0.000000"
type input "0.000"
type input "DPWS9 DILUENT PWS (9ML 400/BOX) LABEL - IN VITRO ONLY"
type input "0"
type input "700006852"
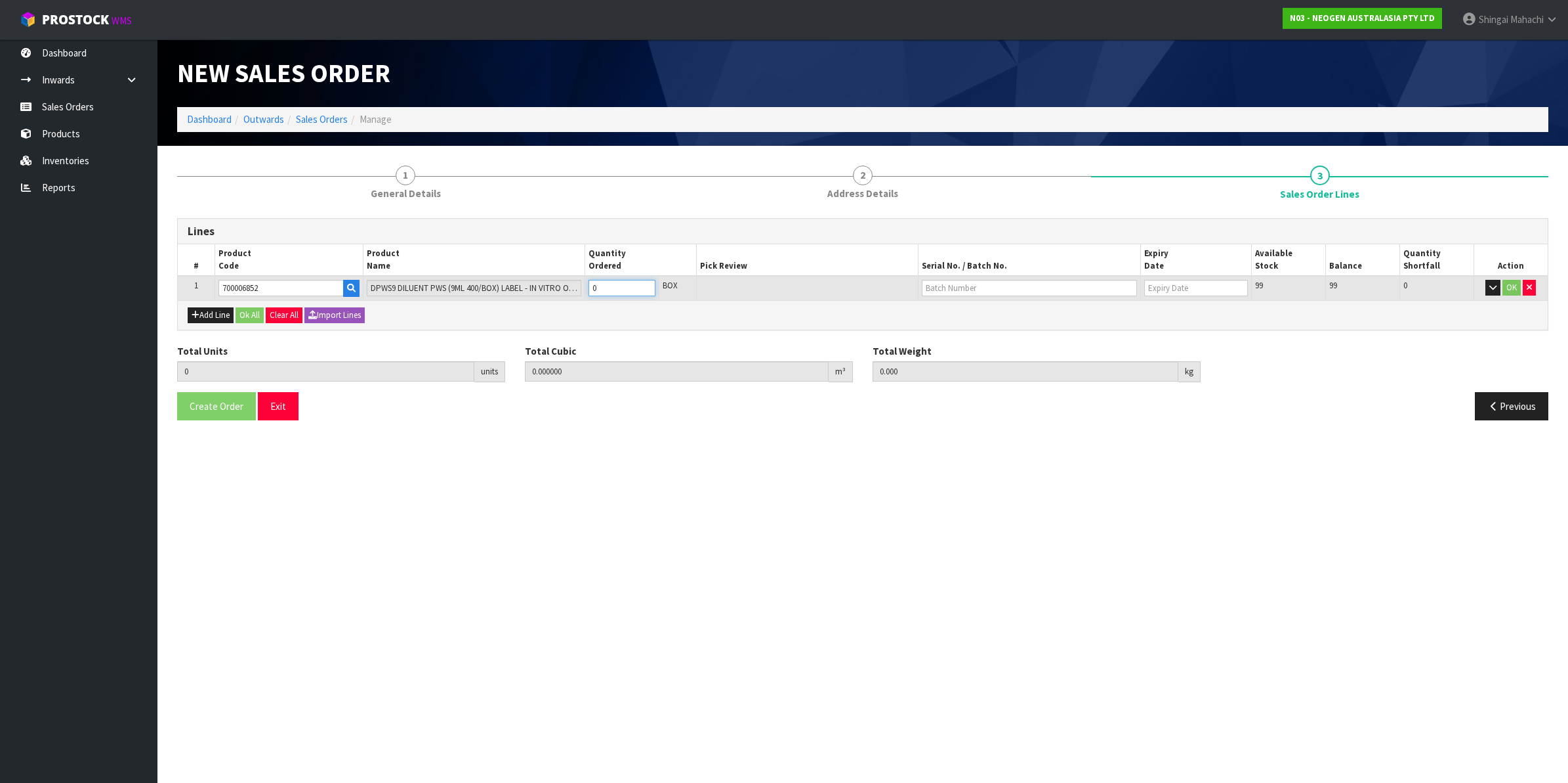
click at [566, 284] on tr "1 700006852 DPWS9 DILUENT PWS (9ML 400/BOX) LABEL - IN VITRO ONLY 0 BOX 99 99 0…" at bounding box center [863, 288] width 1370 height 25
type input "6"
type input "0.21924"
type input "56.64"
type input "6"
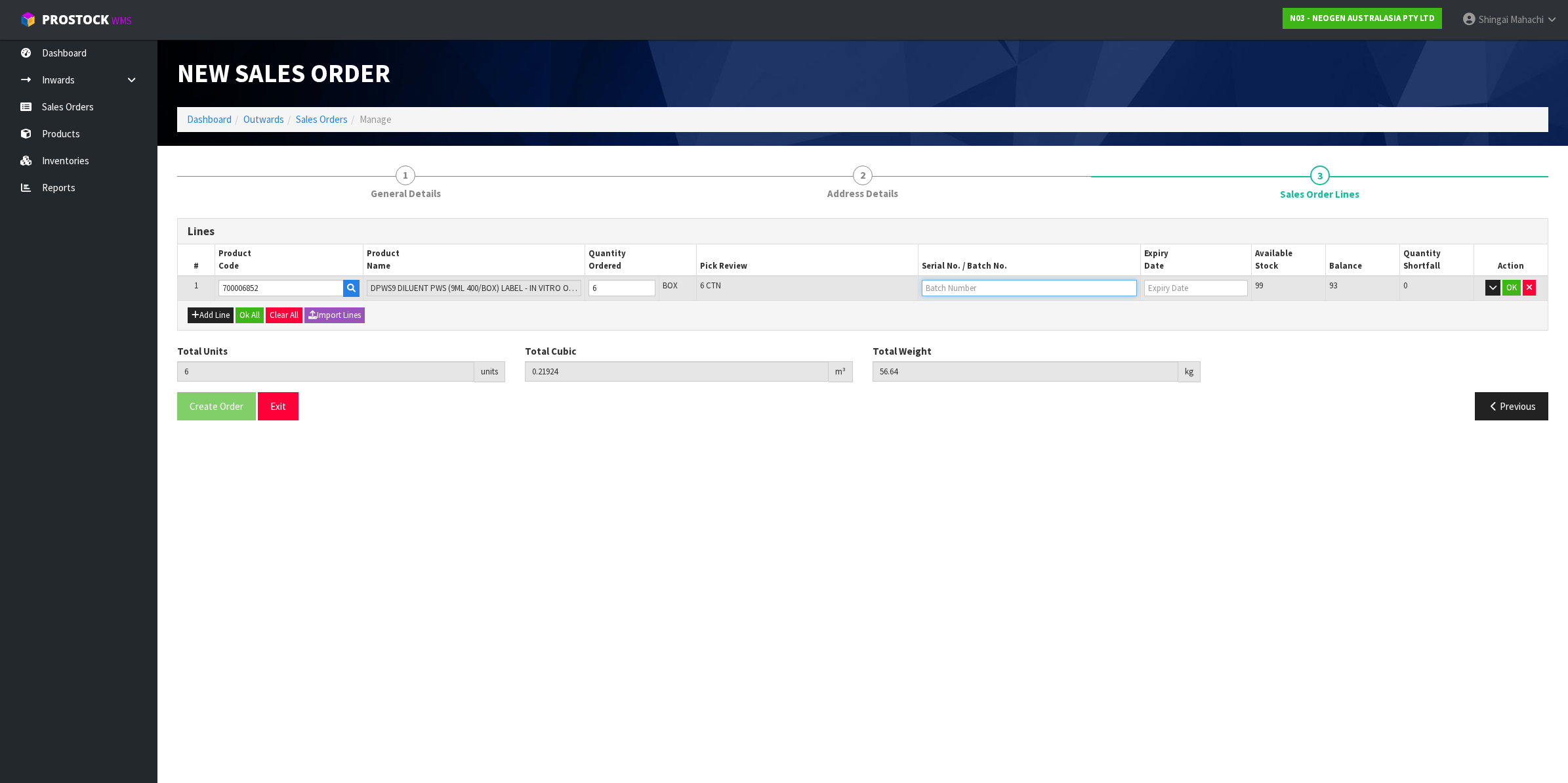
click at [949, 284] on input "text" at bounding box center [1030, 288] width 216 height 17
click at [968, 348] on link "250617M" at bounding box center [973, 345] width 104 height 18
type input "250617M"
type input "[DATE]"
click at [1507, 284] on button "OK" at bounding box center [1512, 288] width 19 height 16
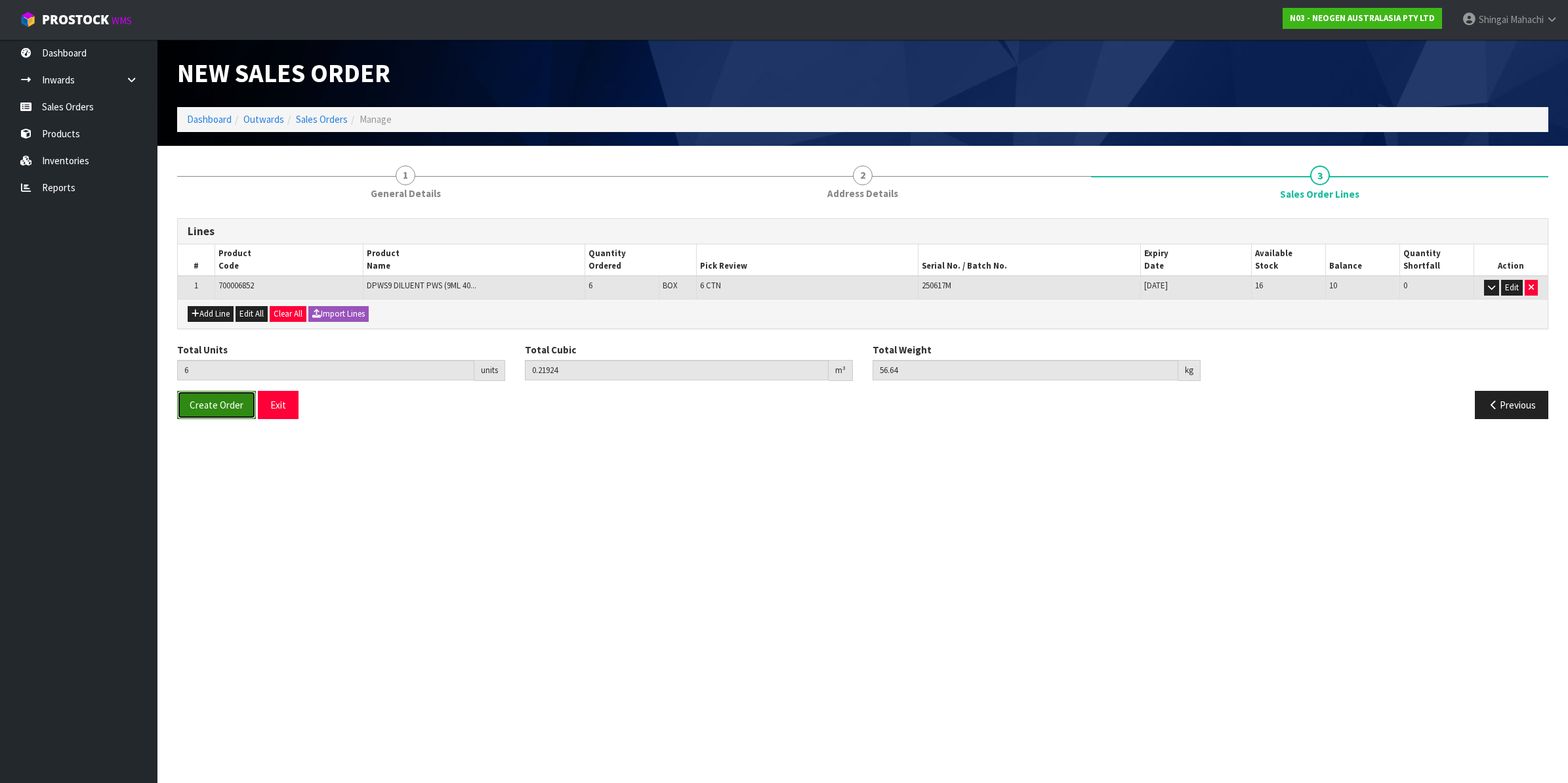
click at [228, 407] on span "Create Order" at bounding box center [217, 405] width 53 height 13
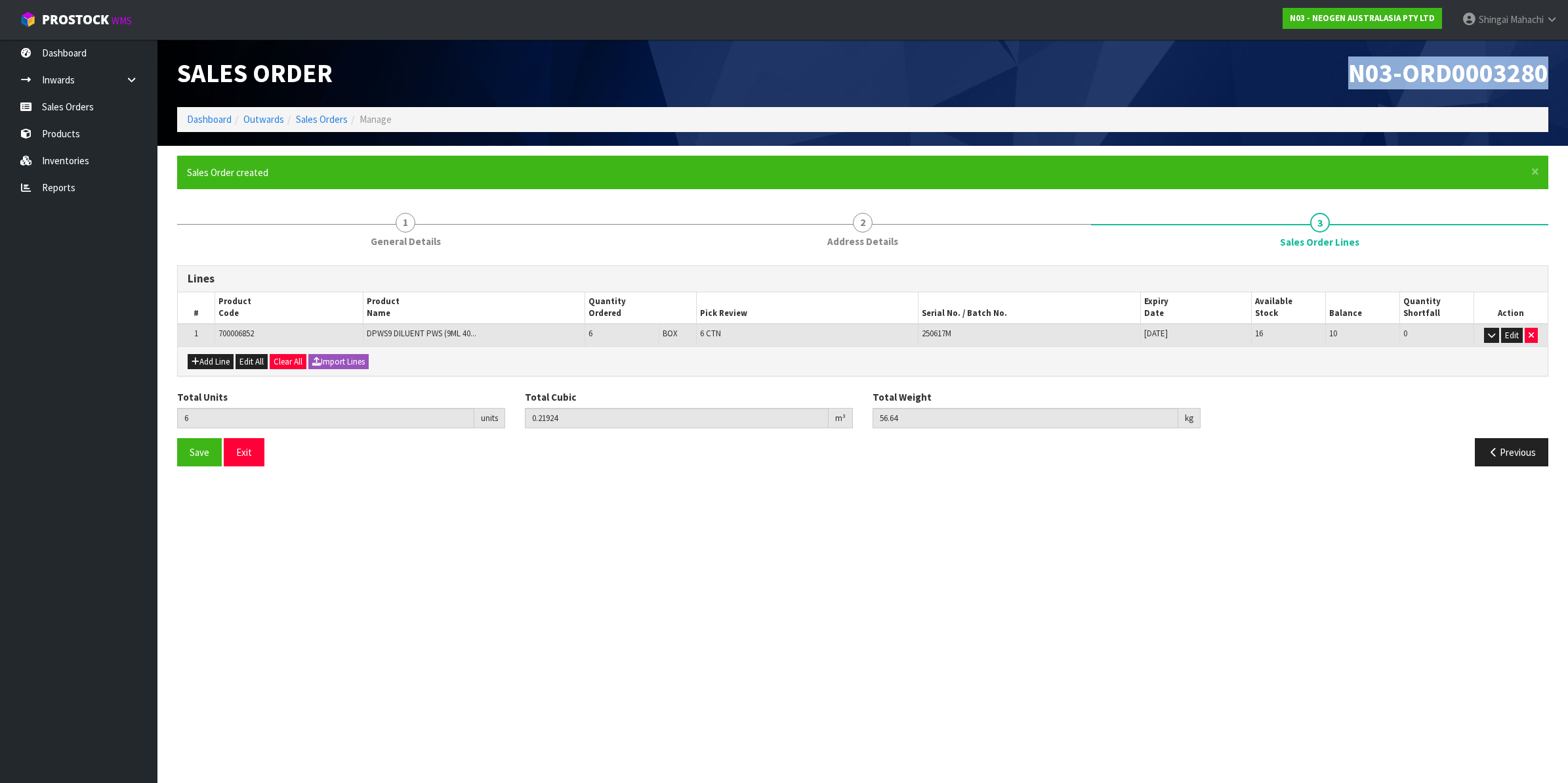
drag, startPoint x: 1352, startPoint y: 69, endPoint x: 1550, endPoint y: 90, distance: 199.1
click at [1550, 90] on div "N03-ORD0003280" at bounding box center [1210, 73] width 695 height 67
click at [139, 281] on ul "Dashboard Inwards Purchase Orders Receipts Sales Orders Products Inventories Re…" at bounding box center [78, 411] width 157 height 743
click at [44, 157] on link "Inventories" at bounding box center [78, 160] width 157 height 27
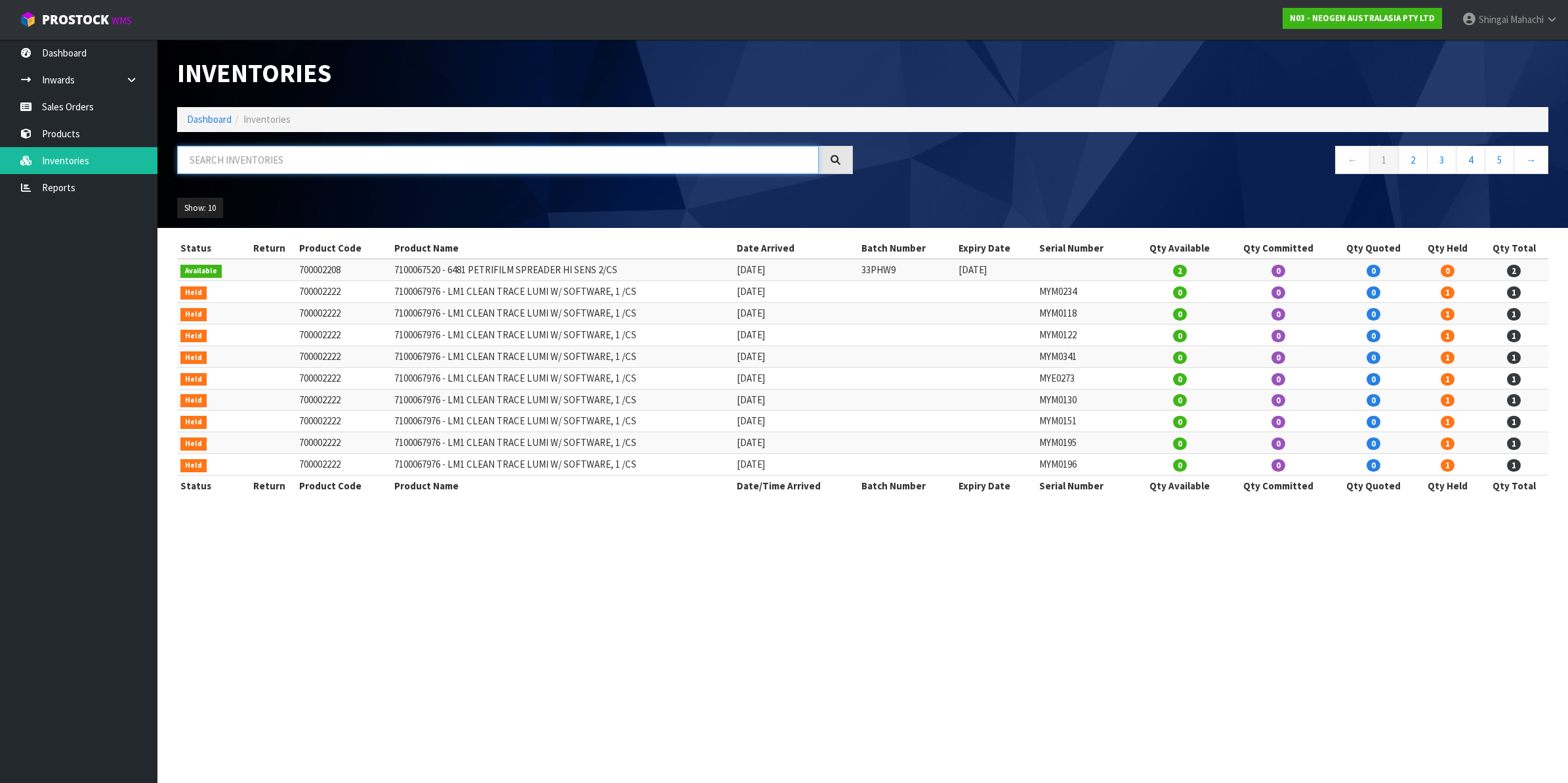
click at [222, 160] on input "text" at bounding box center [498, 159] width 642 height 29
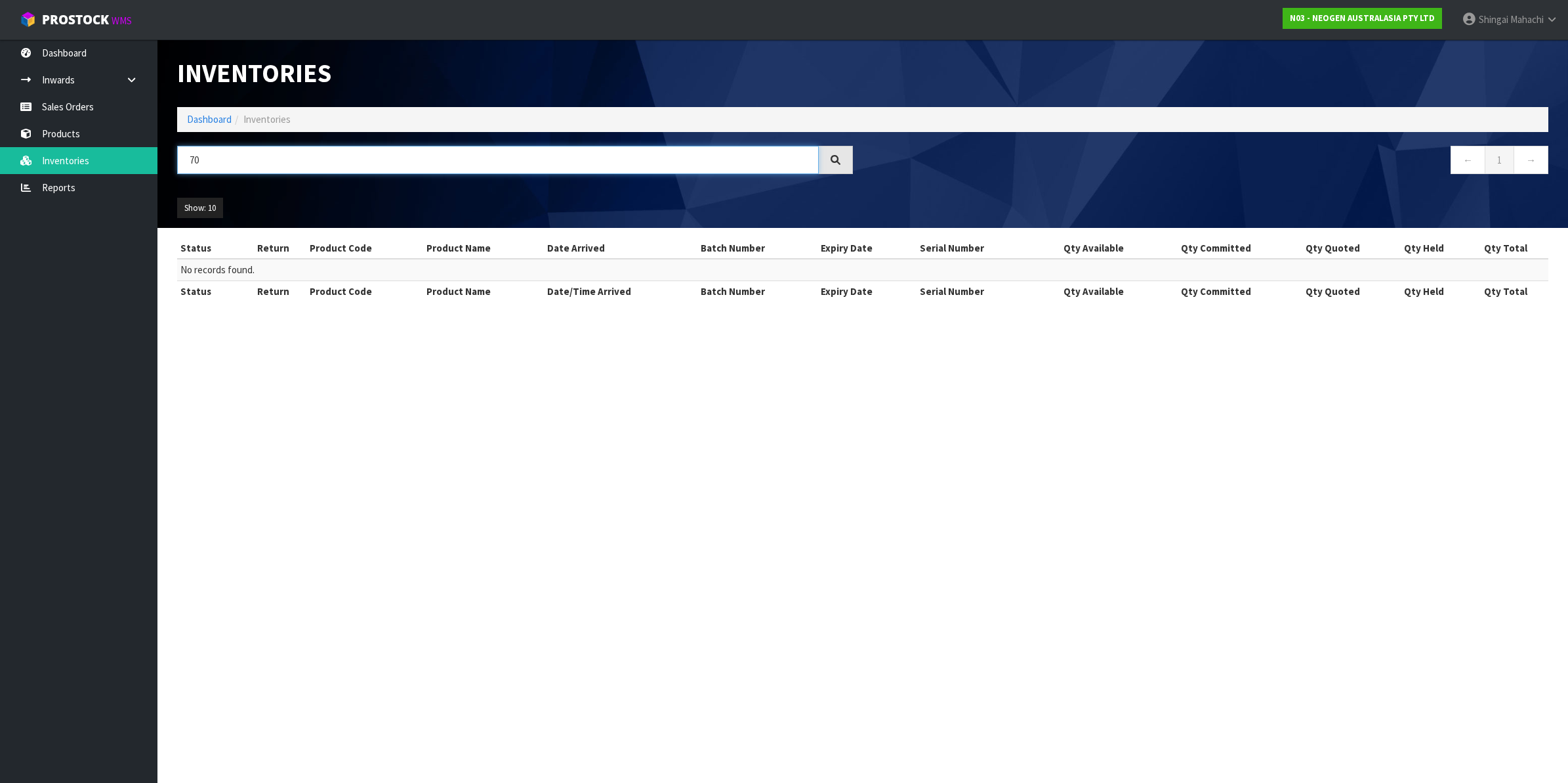
type input "7"
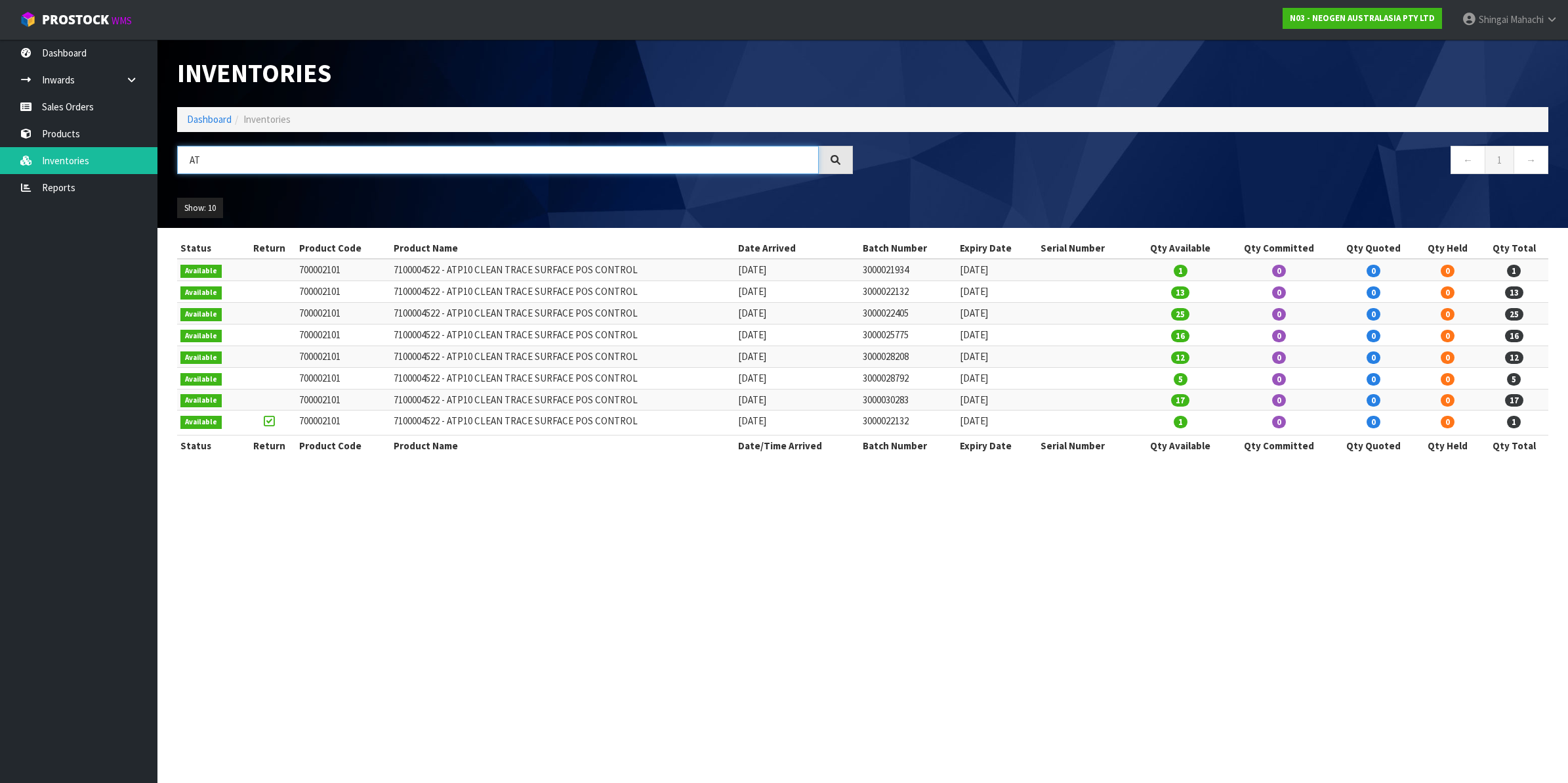
type input "A"
type input "700002101"
